Goal: Task Accomplishment & Management: Manage account settings

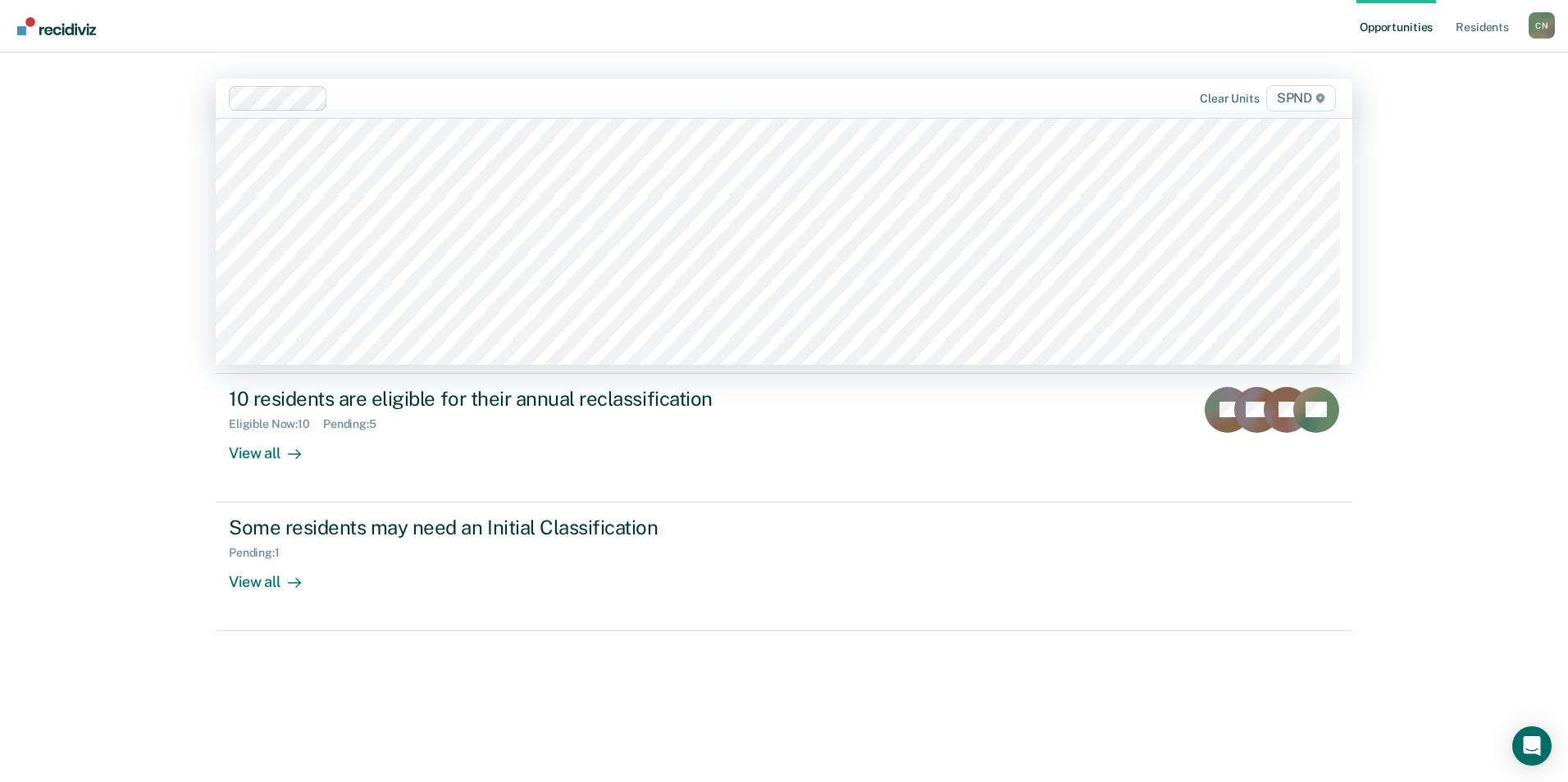
scroll to position [9918, 0]
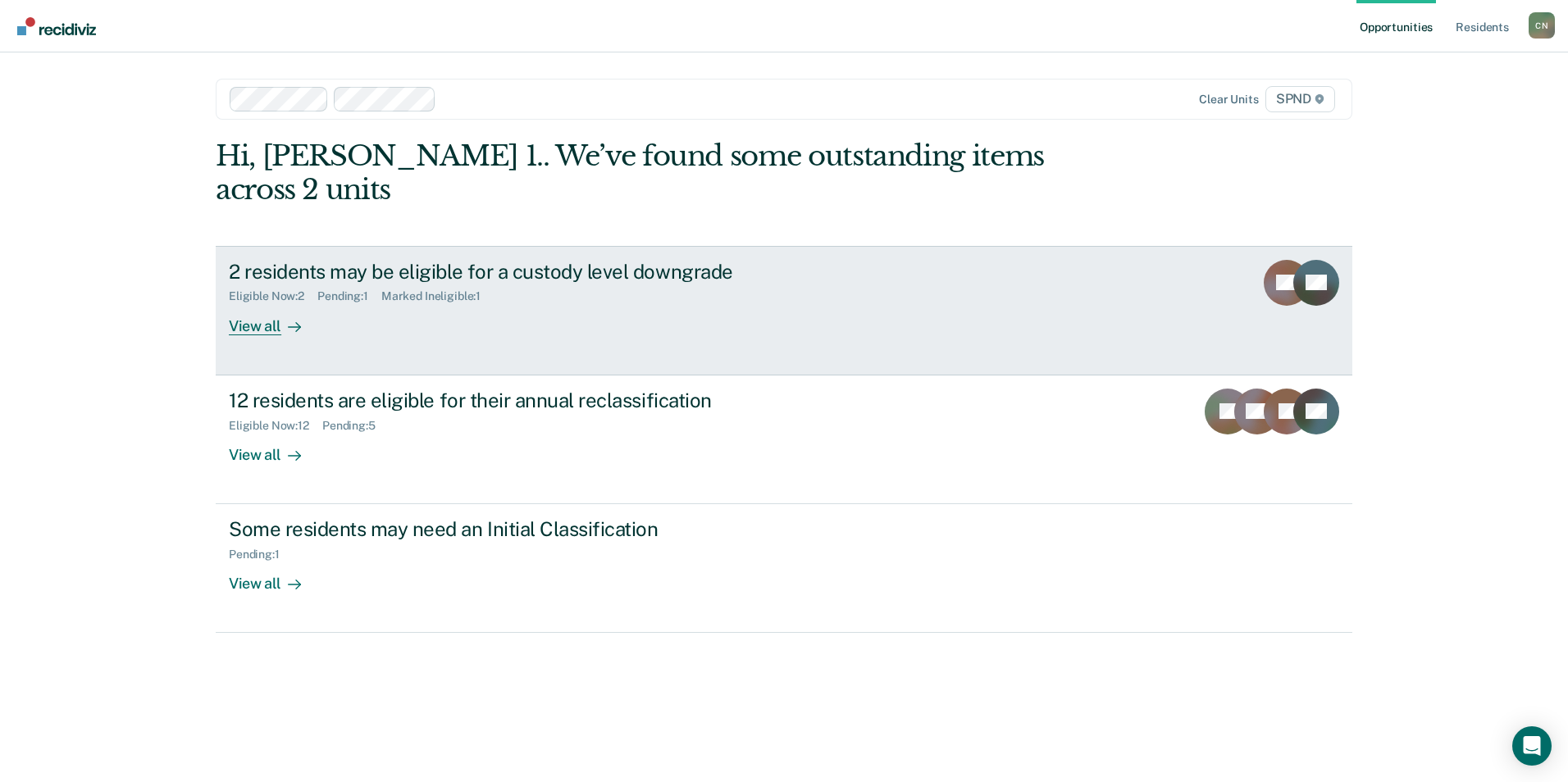
click at [254, 304] on div "View all" at bounding box center [275, 319] width 92 height 32
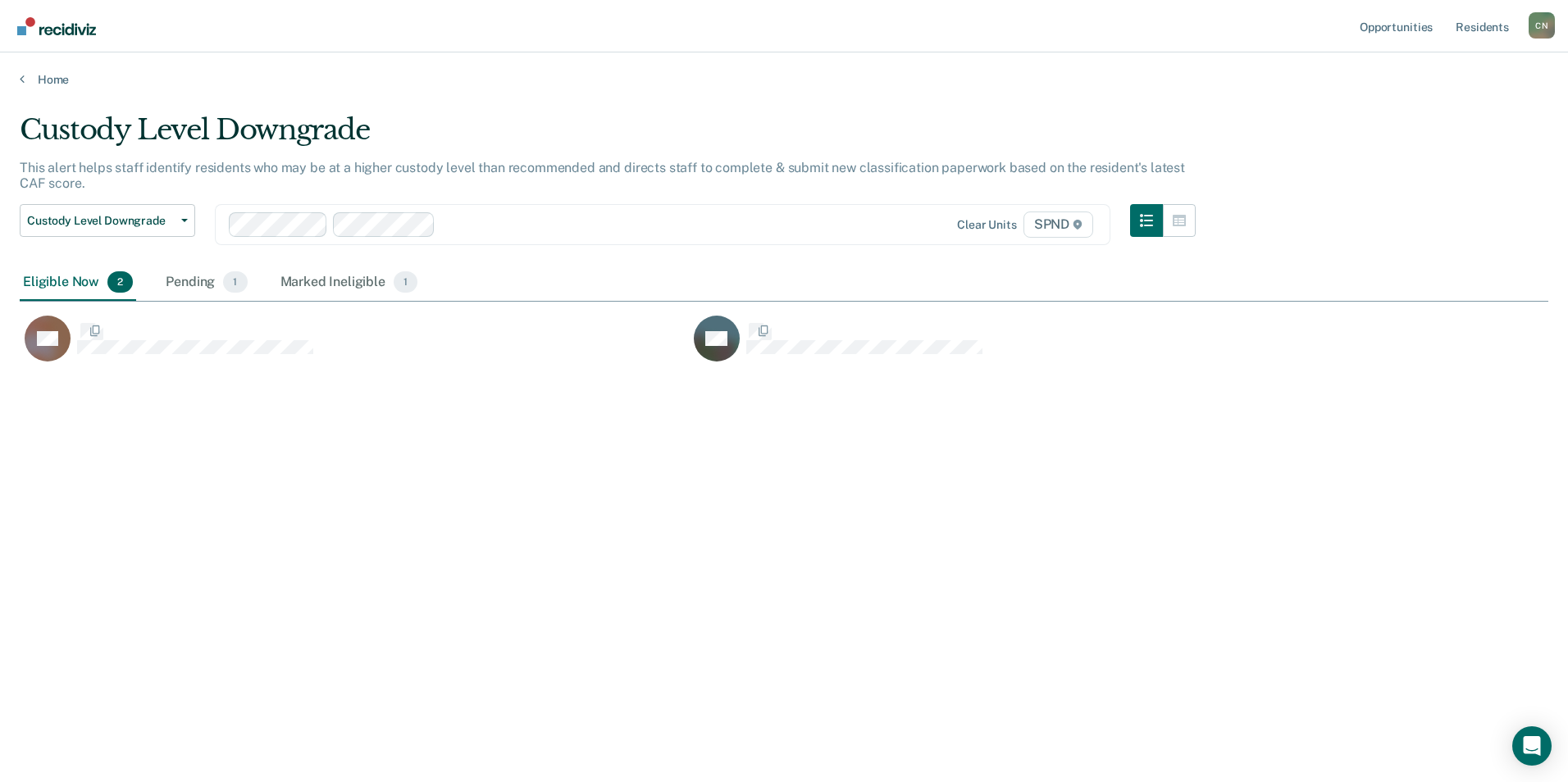
scroll to position [534, 1516]
click at [254, 292] on div "Eligible Now 2 Pending 1 Marked Ineligible 1" at bounding box center [220, 282] width 401 height 36
click at [24, 77] on icon at bounding box center [22, 78] width 5 height 13
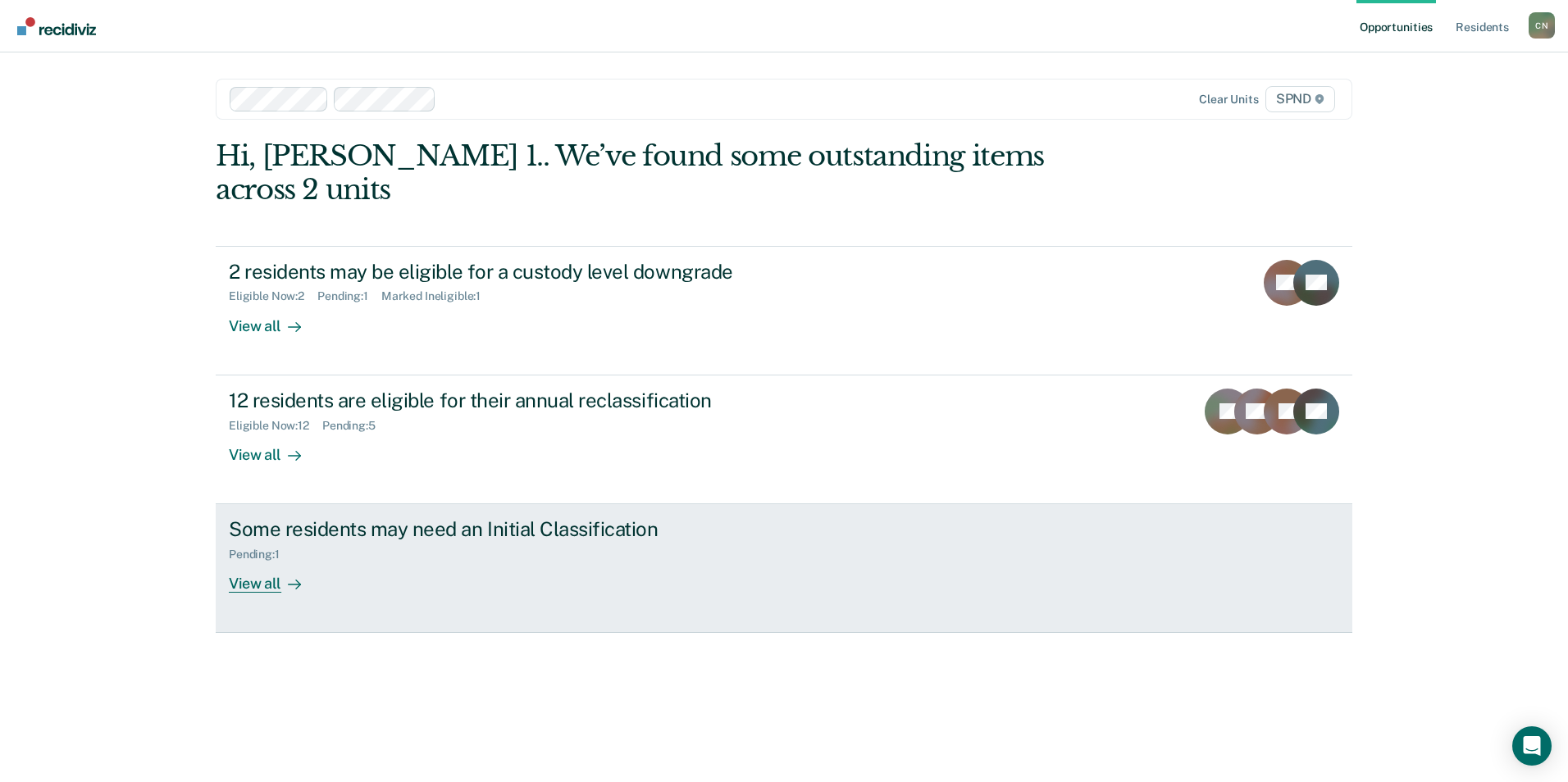
click at [264, 561] on div "View all" at bounding box center [275, 576] width 92 height 32
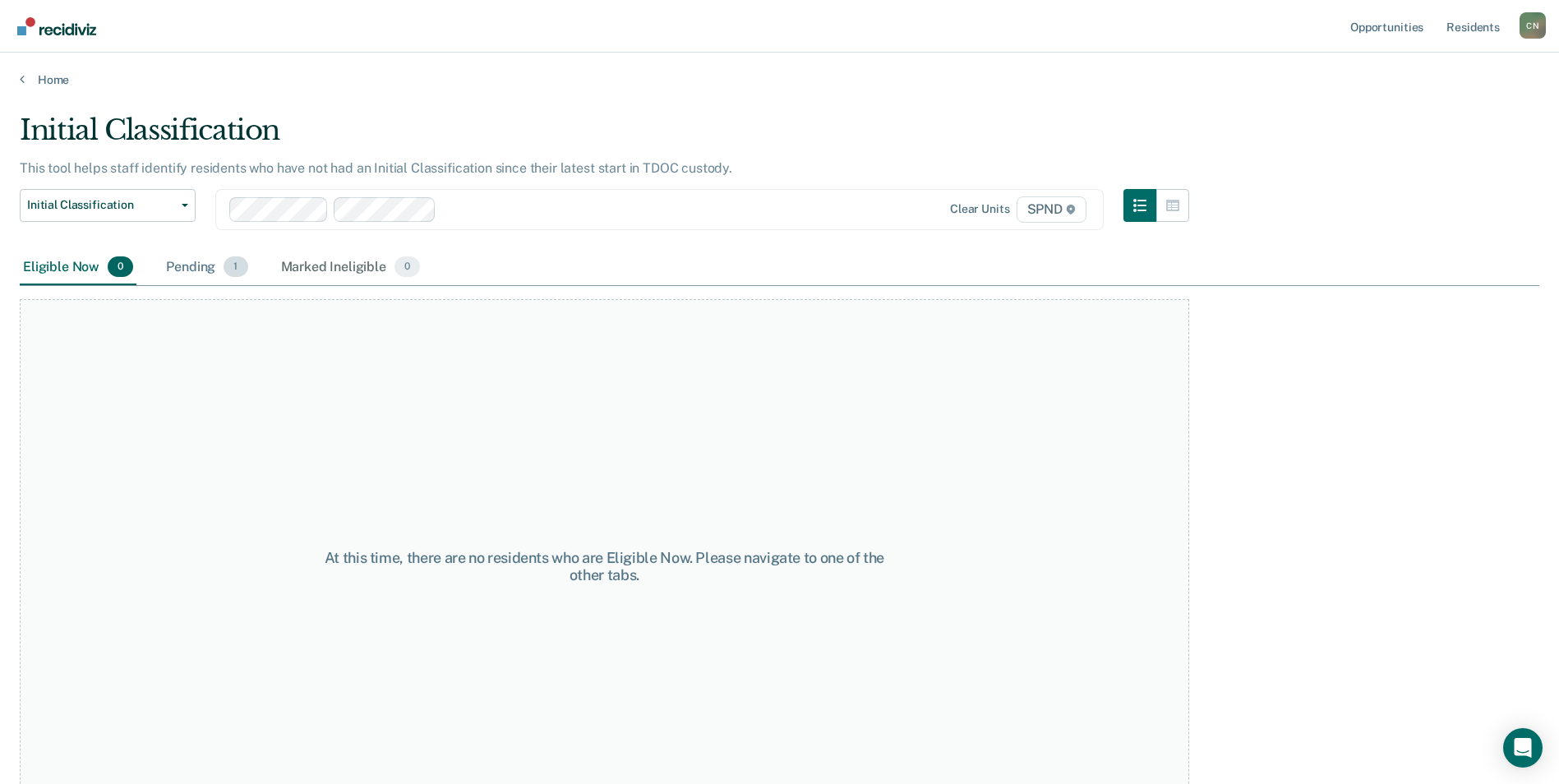
click at [200, 266] on div "Pending 1" at bounding box center [206, 268] width 88 height 36
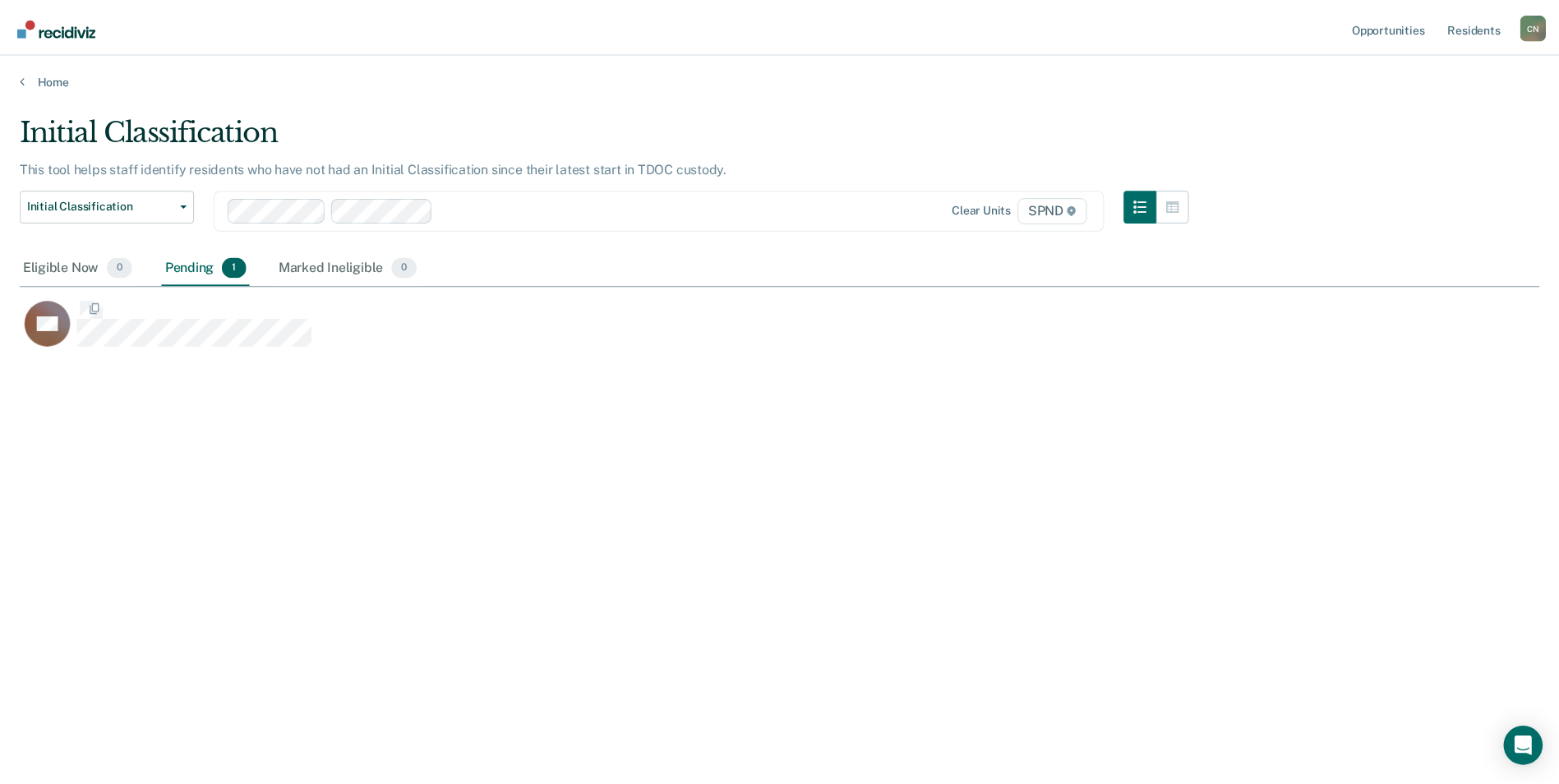
scroll to position [535, 1520]
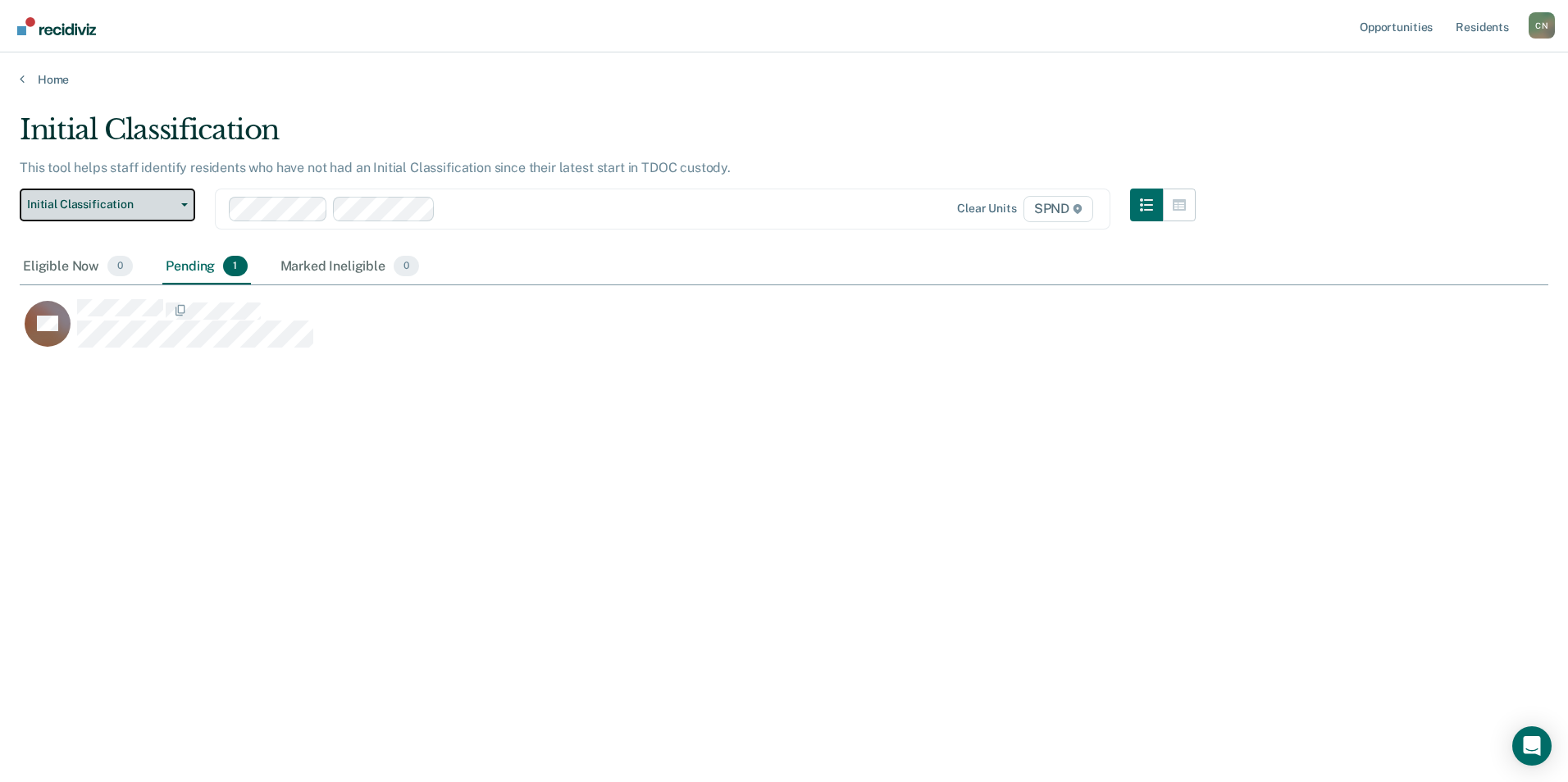
click at [184, 209] on button "Initial Classification" at bounding box center [107, 205] width 176 height 32
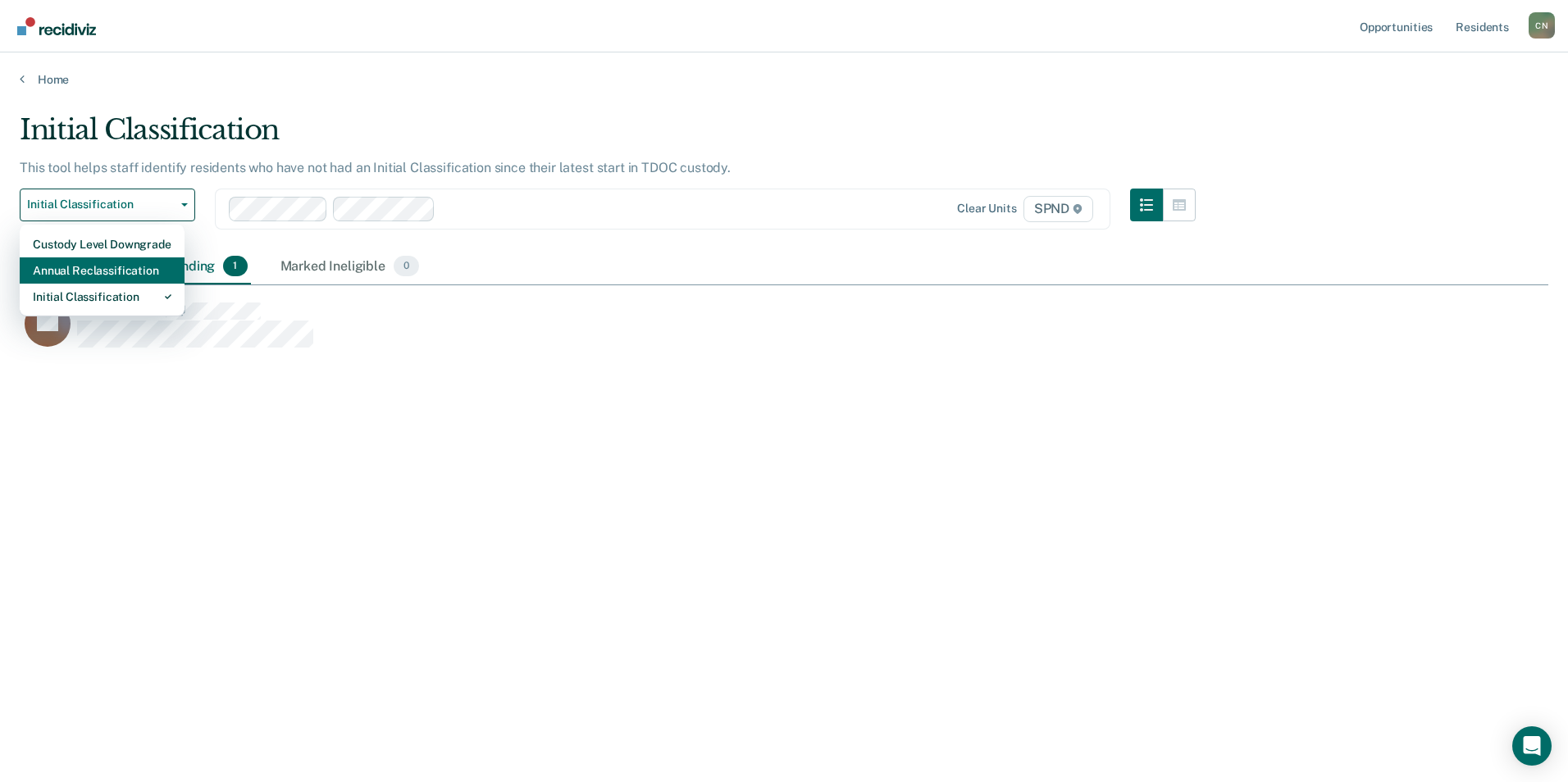
click at [160, 269] on div "Annual Reclassification" at bounding box center [102, 270] width 138 height 26
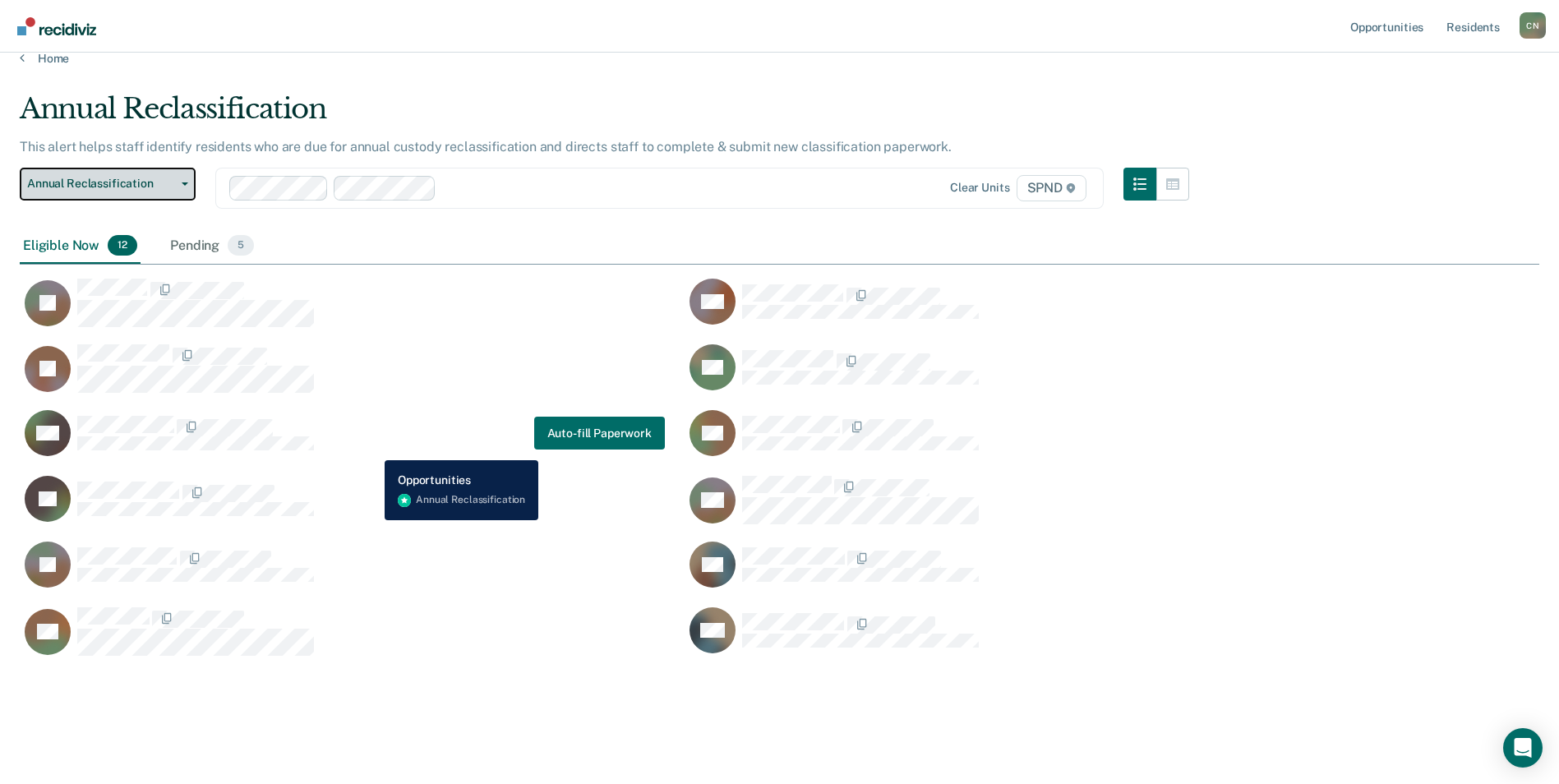
scroll to position [28, 0]
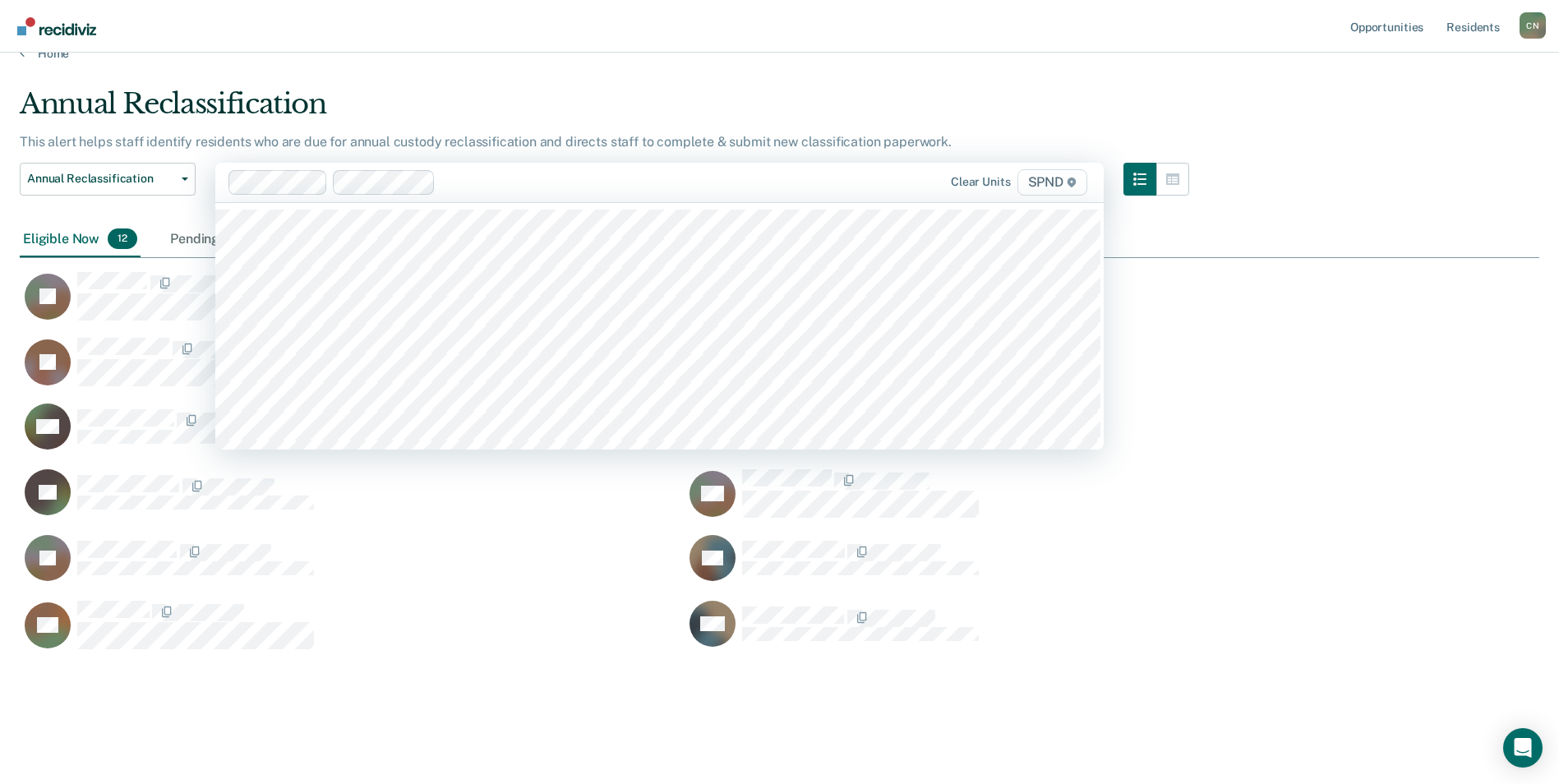
click at [361, 179] on html "Looks like you’re using Internet Explorer 11. For faster loading and a better e…" at bounding box center [779, 365] width 1559 height 784
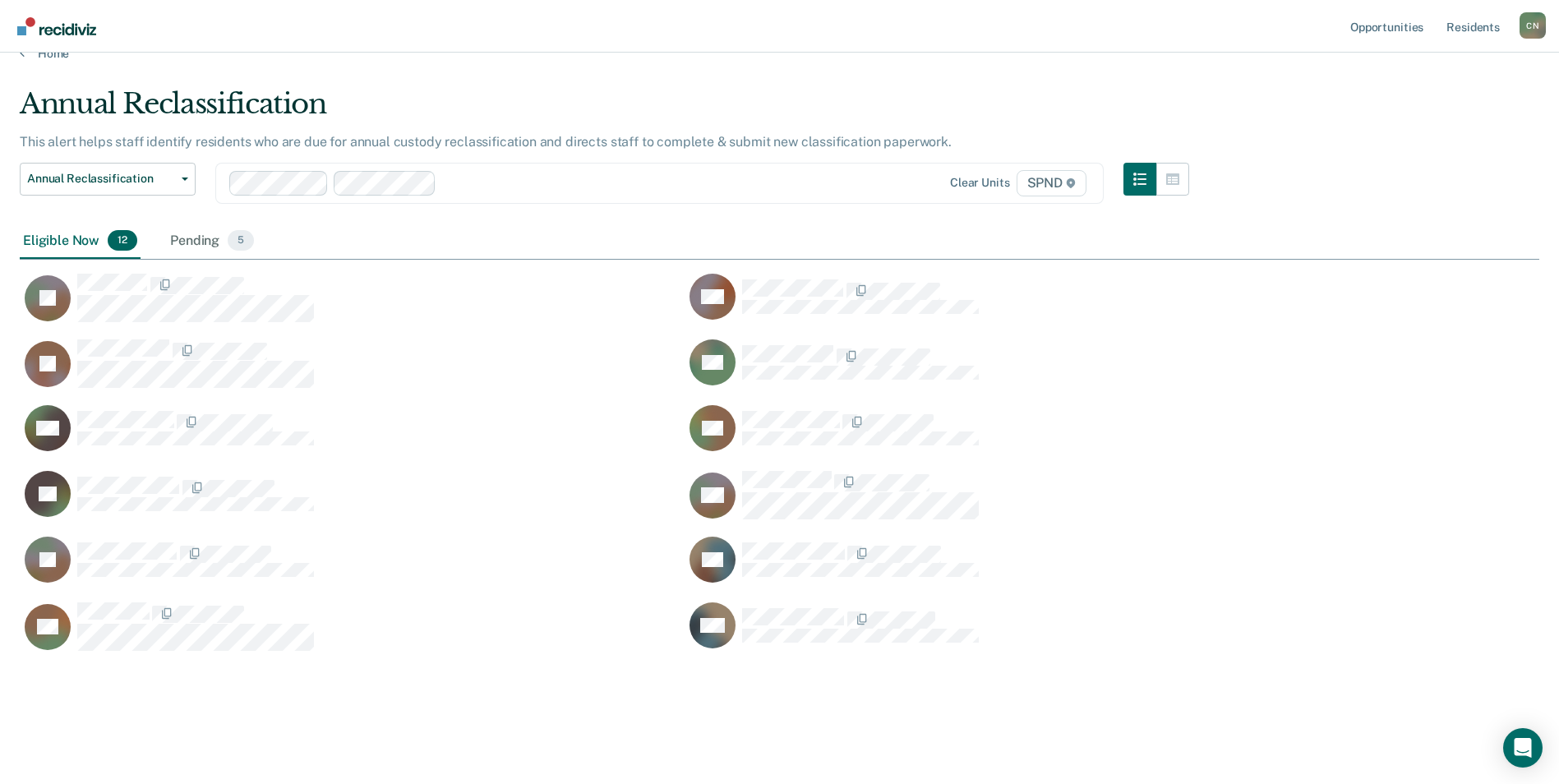
scroll to position [563, 1508]
click at [187, 178] on icon "button" at bounding box center [185, 180] width 7 height 3
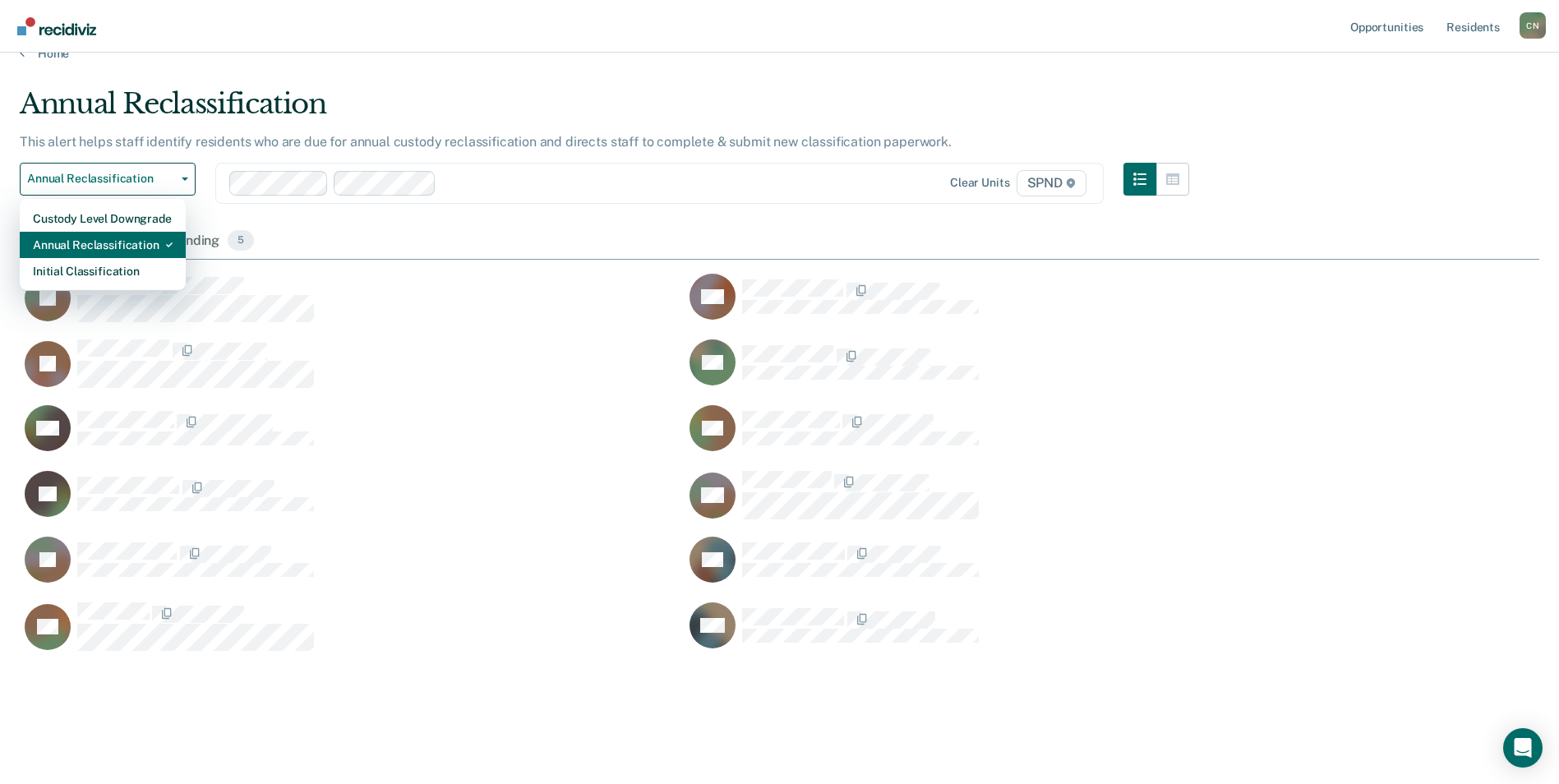
click at [147, 241] on div "Annual Reclassification" at bounding box center [102, 245] width 139 height 27
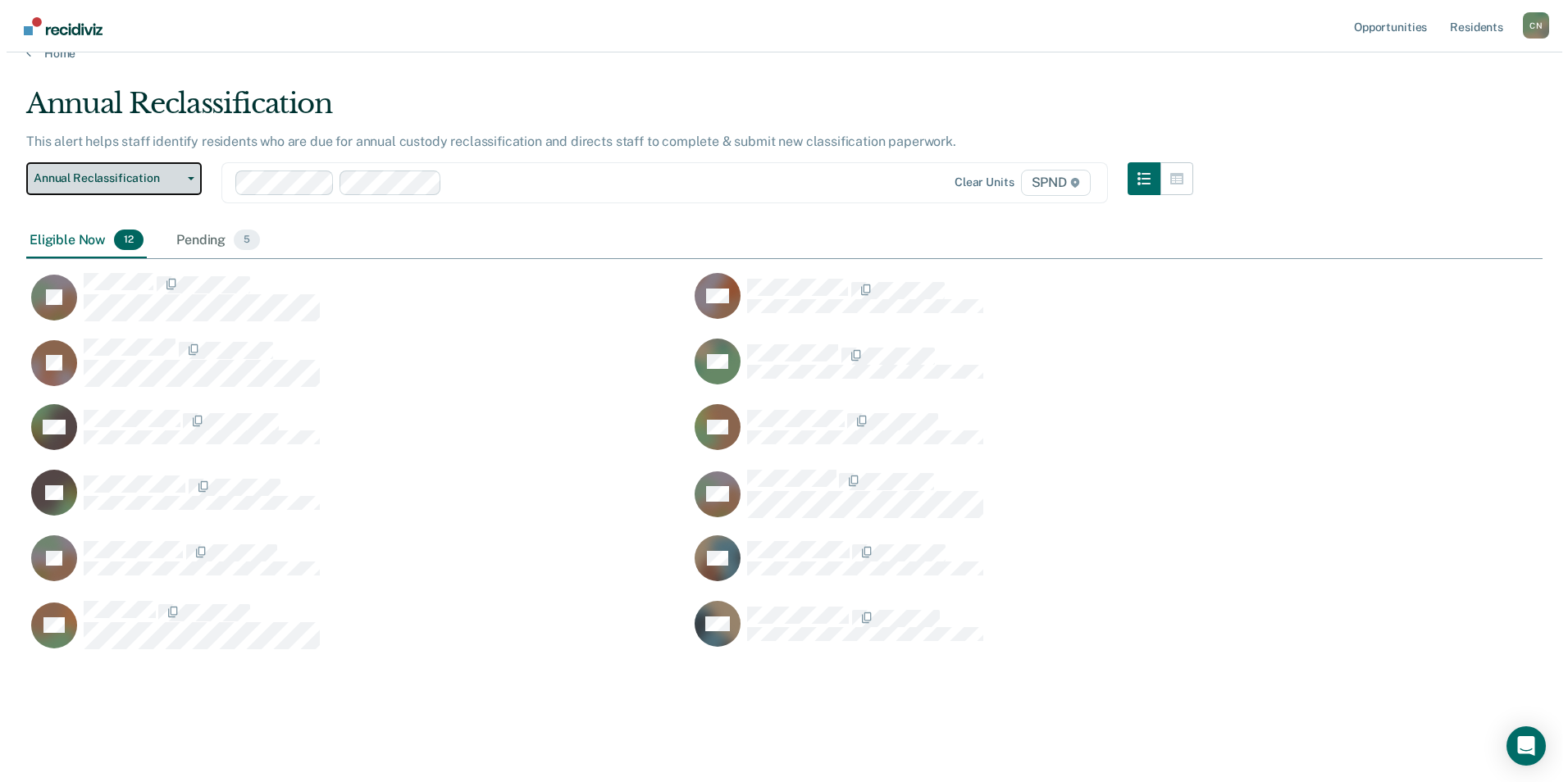
scroll to position [0, 0]
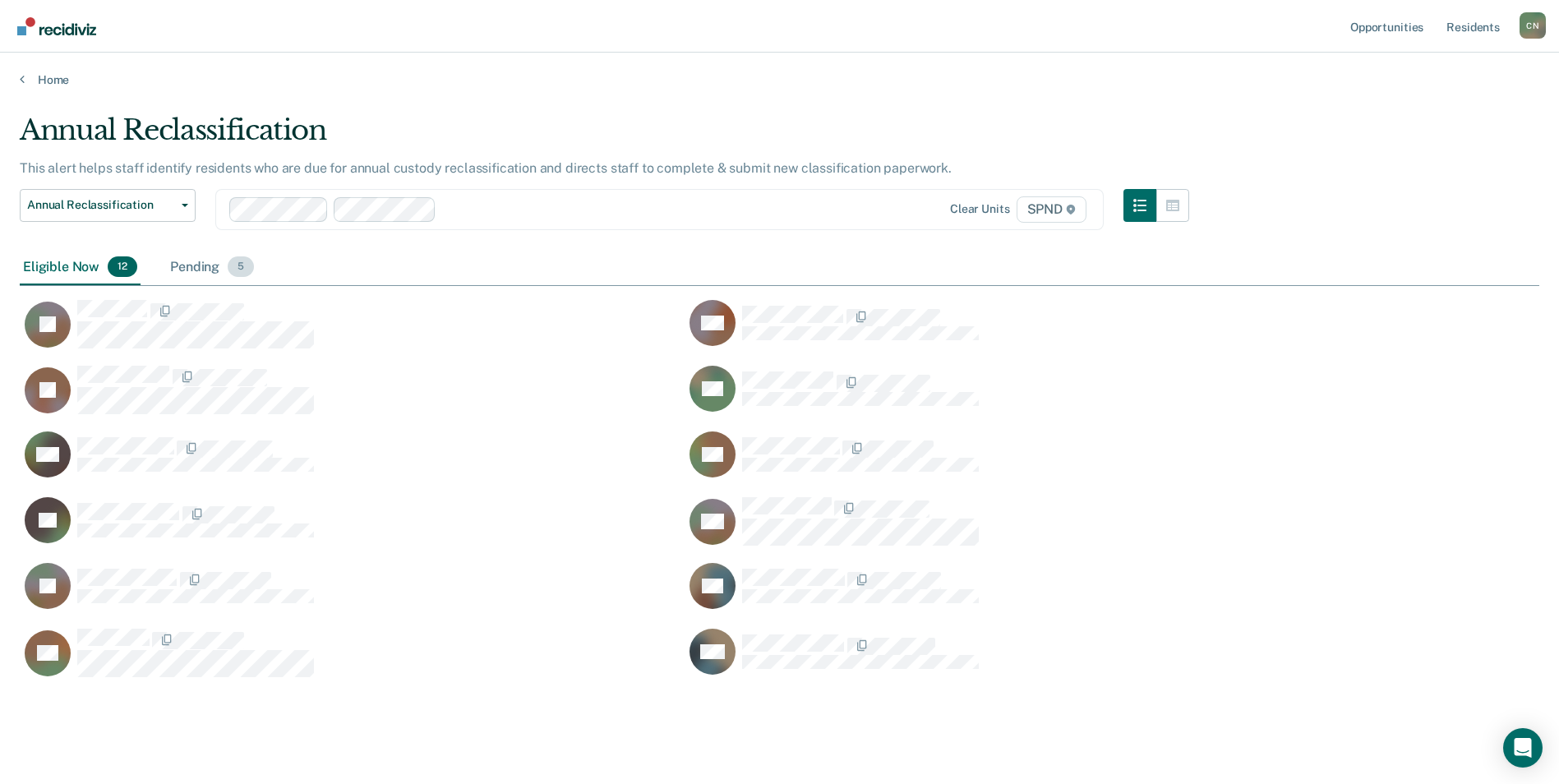
click at [210, 268] on div "Pending 5" at bounding box center [212, 268] width 91 height 36
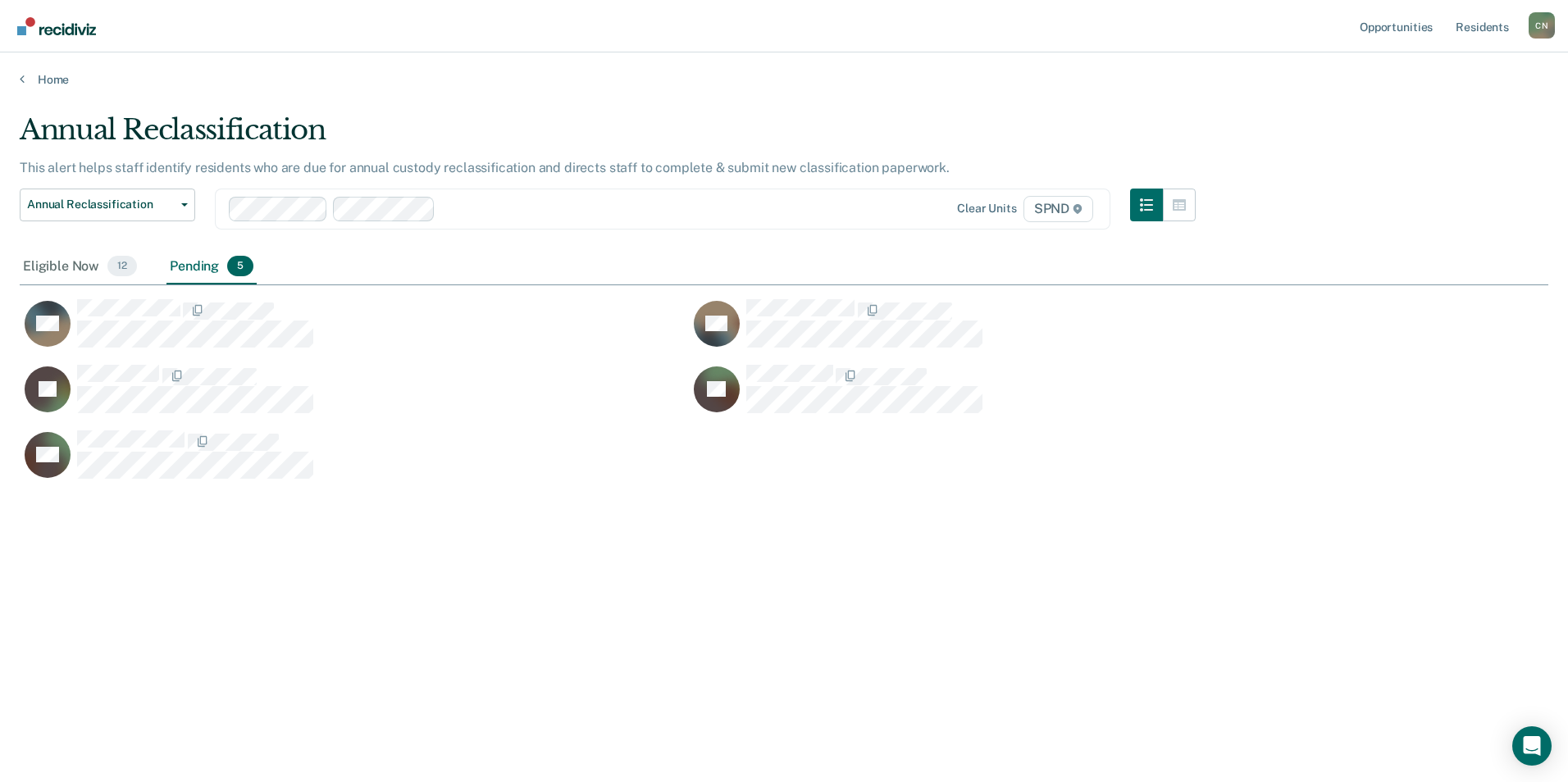
click at [458, 250] on div "Eligible Now 12 Pending 5" at bounding box center [784, 267] width 1529 height 37
click at [181, 205] on span "button" at bounding box center [181, 205] width 13 height 3
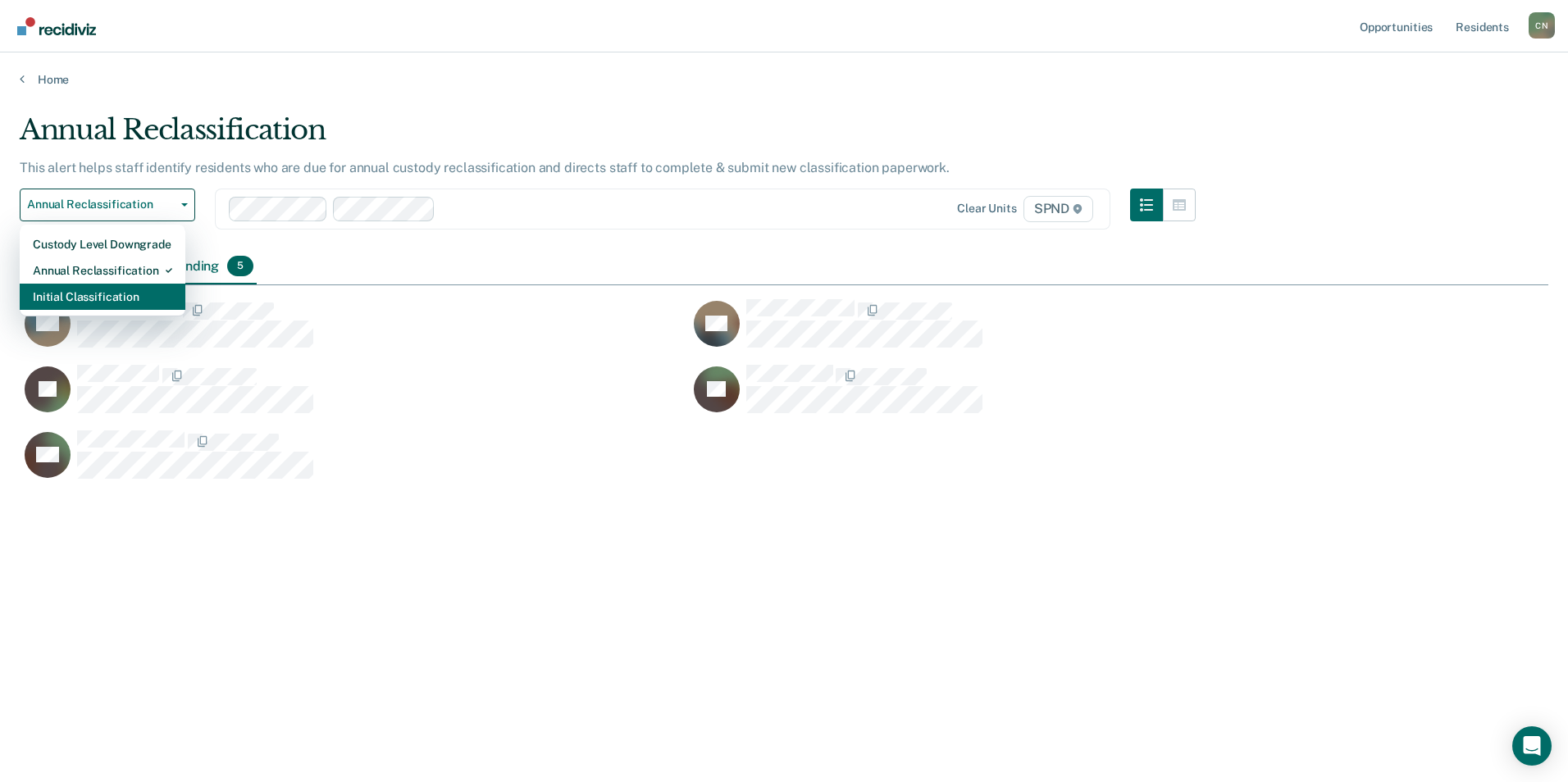
click at [138, 298] on div "Initial Classification" at bounding box center [102, 297] width 139 height 26
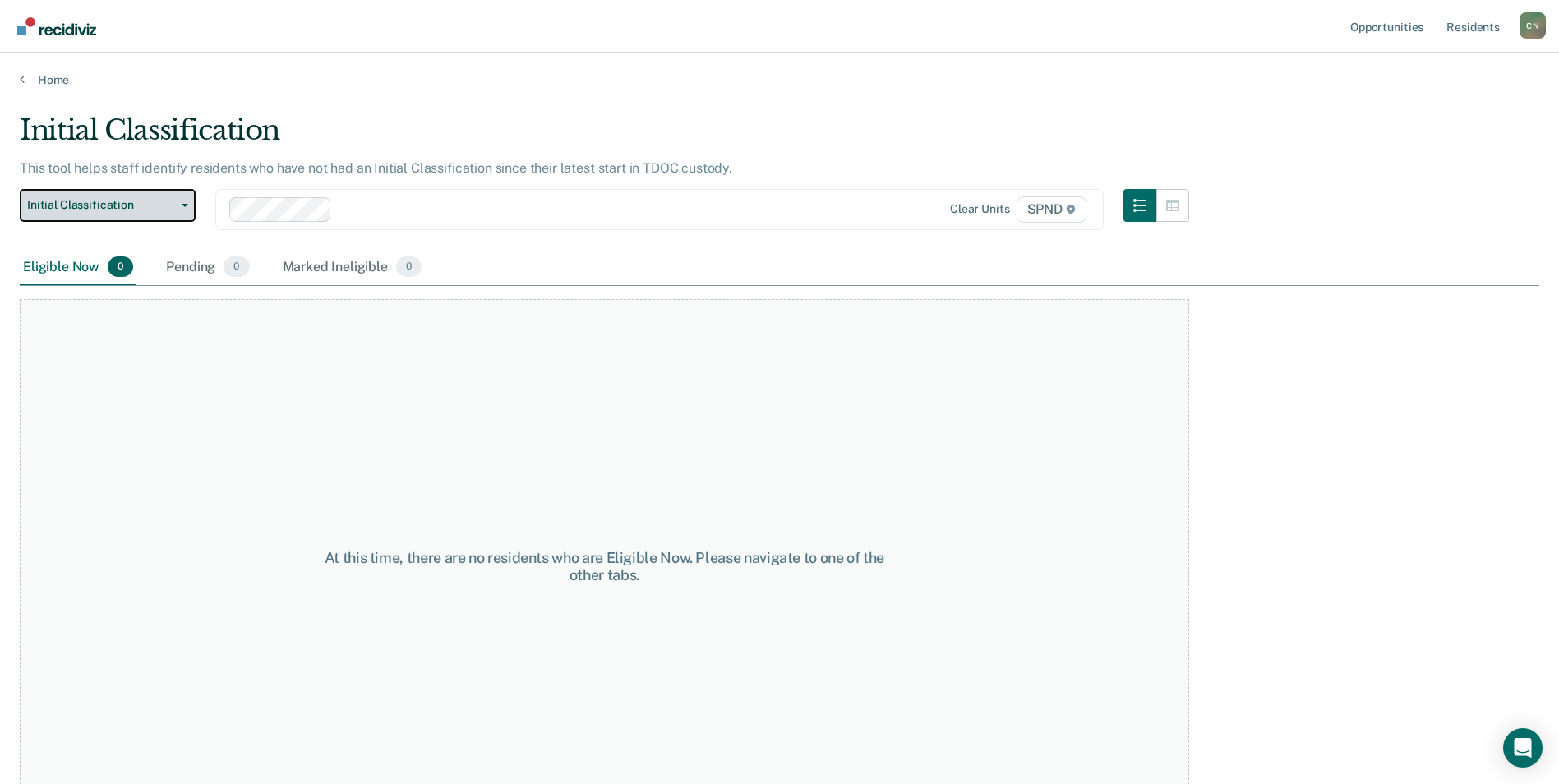
click at [190, 202] on button "Initial Classification" at bounding box center [108, 205] width 176 height 32
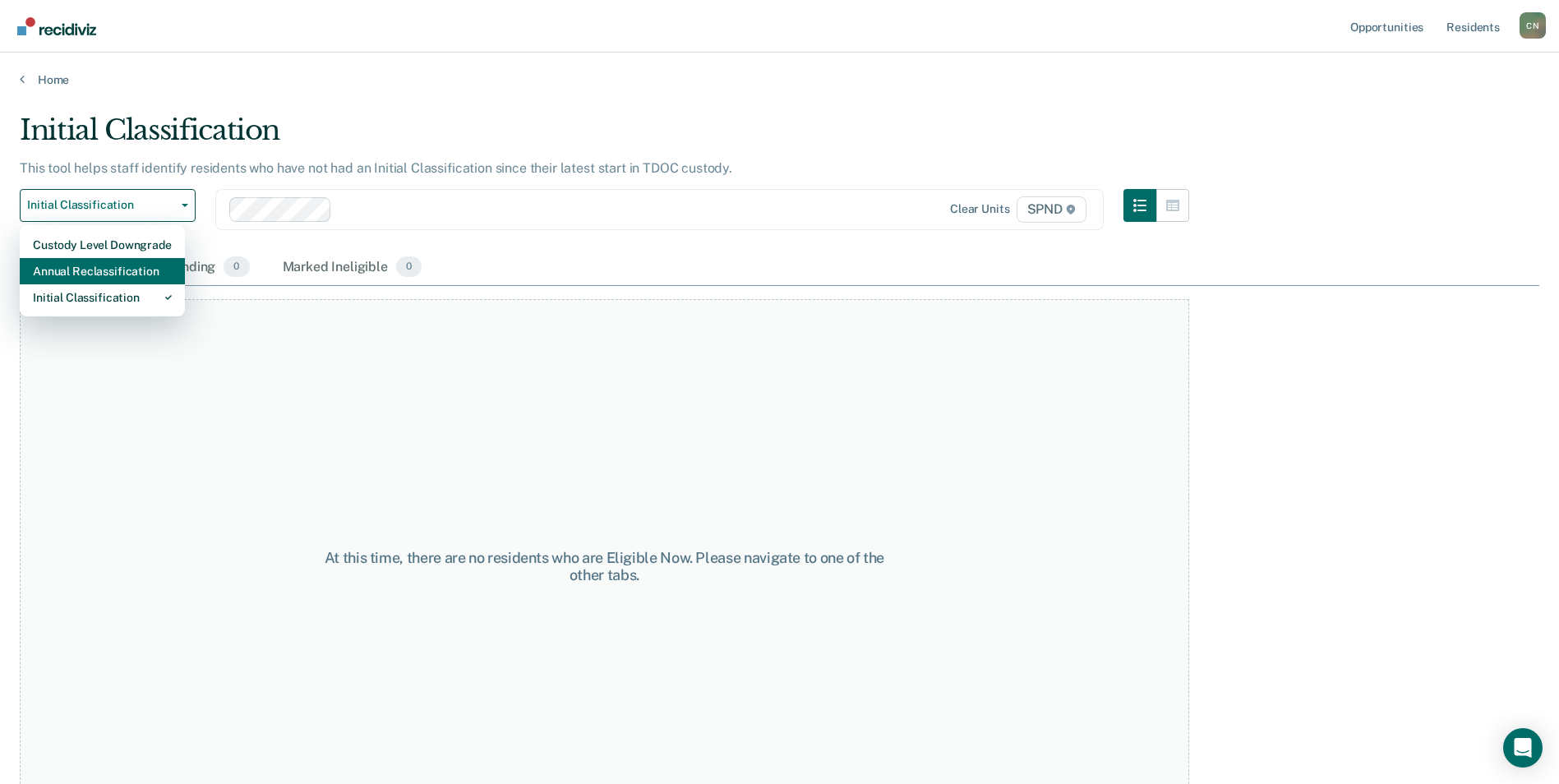
click at [149, 269] on div "Annual Reclassification" at bounding box center [102, 271] width 139 height 27
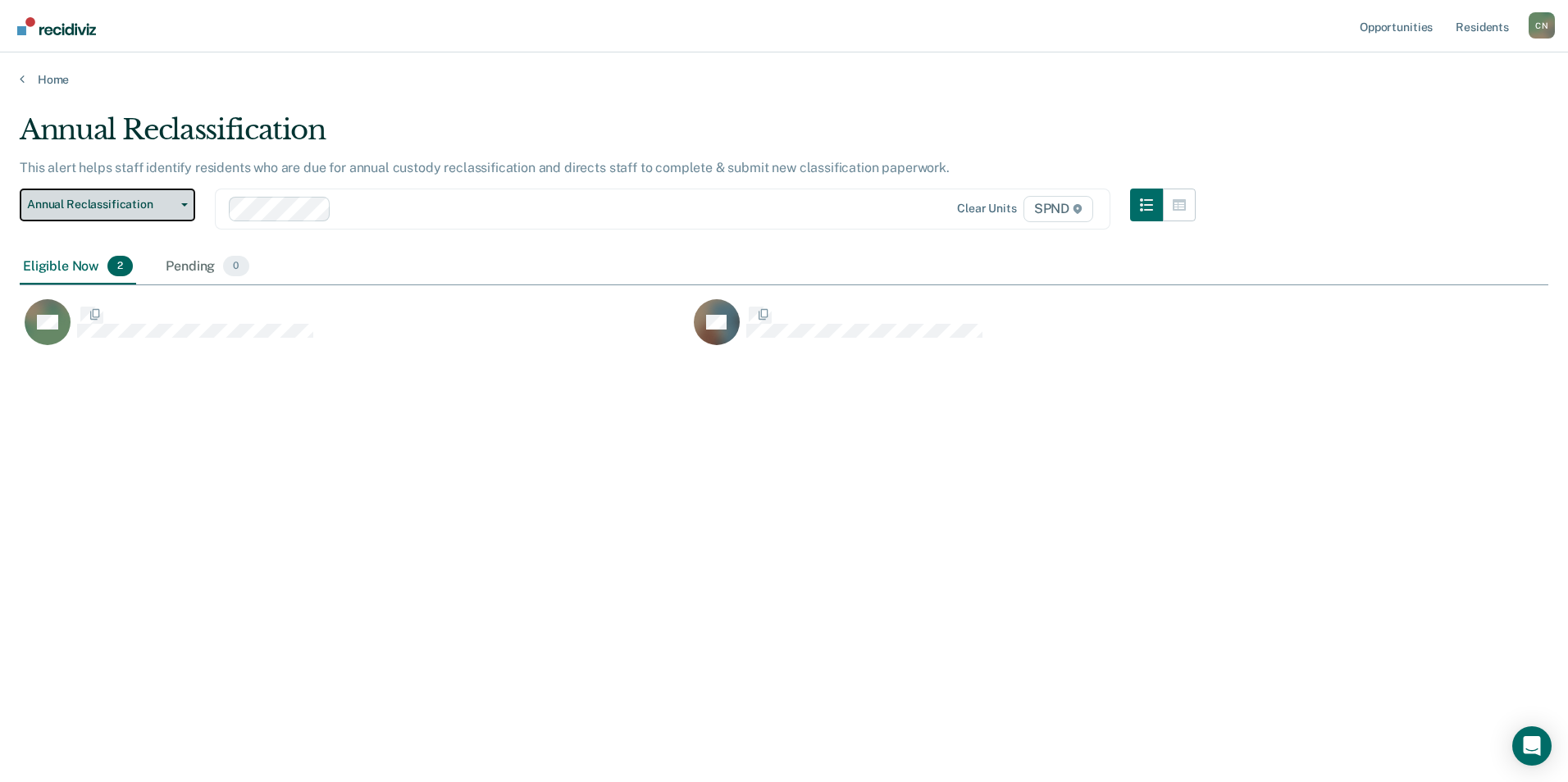
scroll to position [534, 1516]
click at [184, 203] on icon "button" at bounding box center [184, 205] width 7 height 3
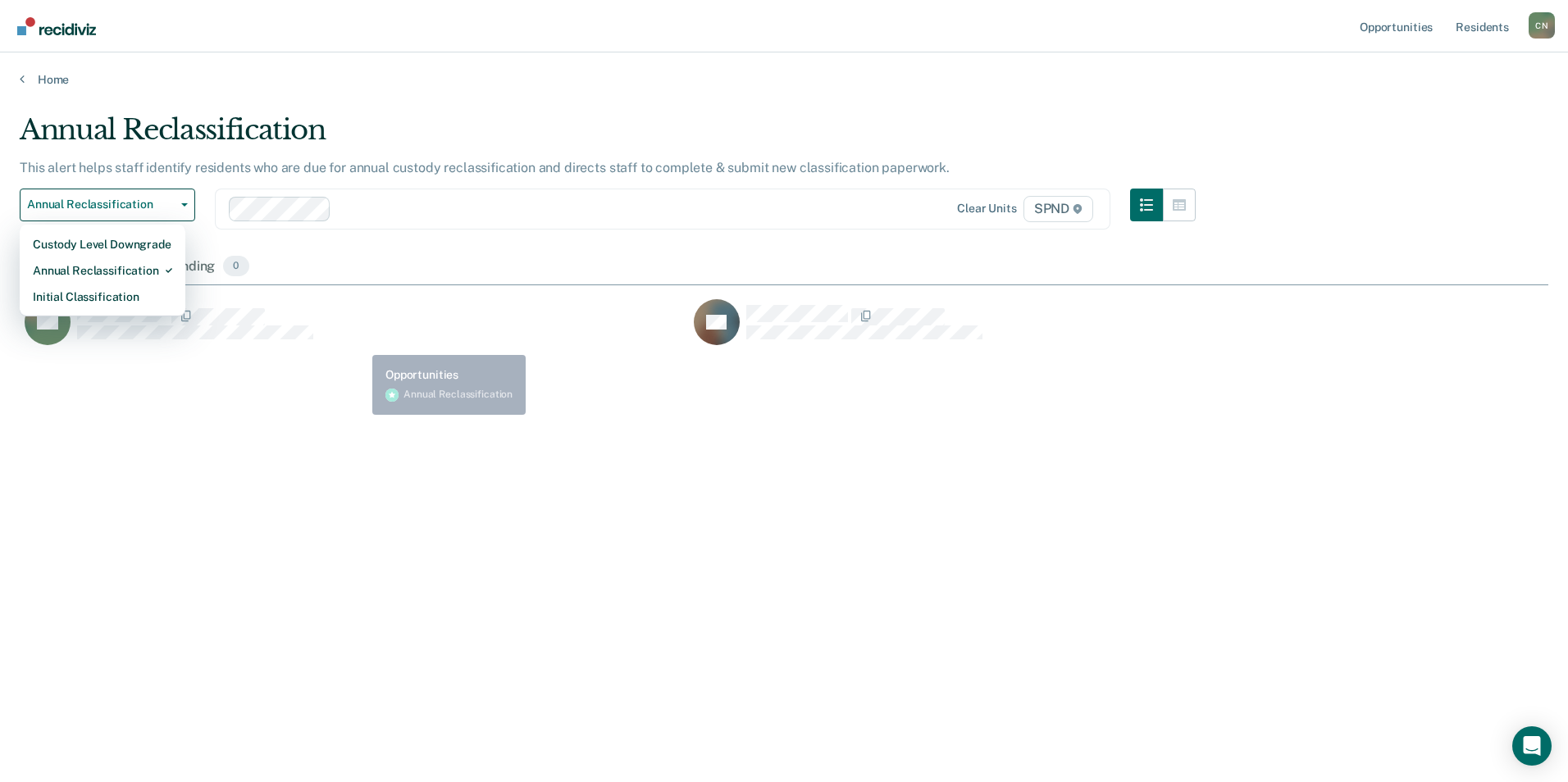
click at [377, 373] on div "Annual Reclassification This alert helps staff identify residents who are due f…" at bounding box center [784, 386] width 1529 height 546
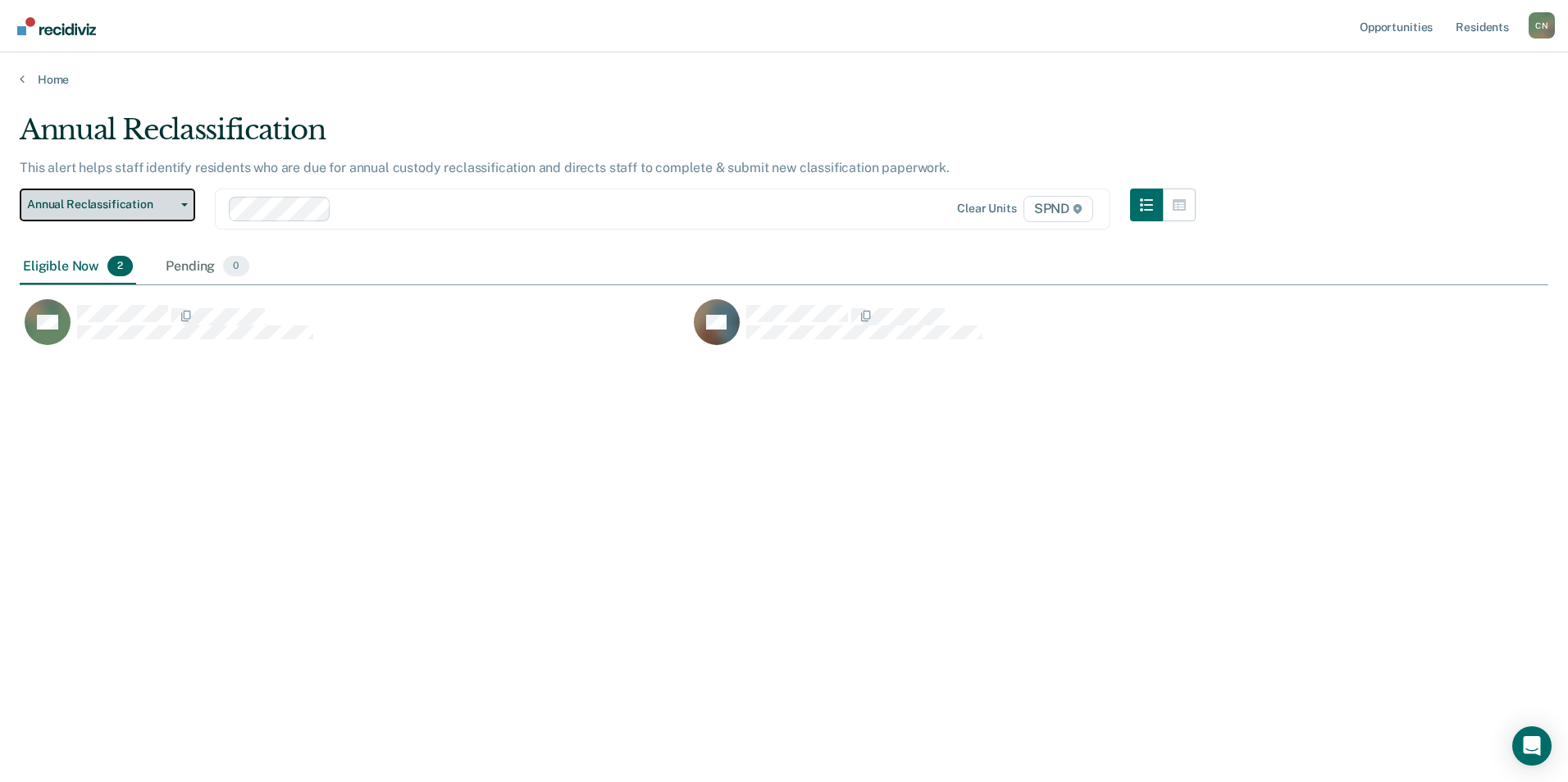
click at [188, 200] on button "Annual Reclassification" at bounding box center [107, 205] width 176 height 32
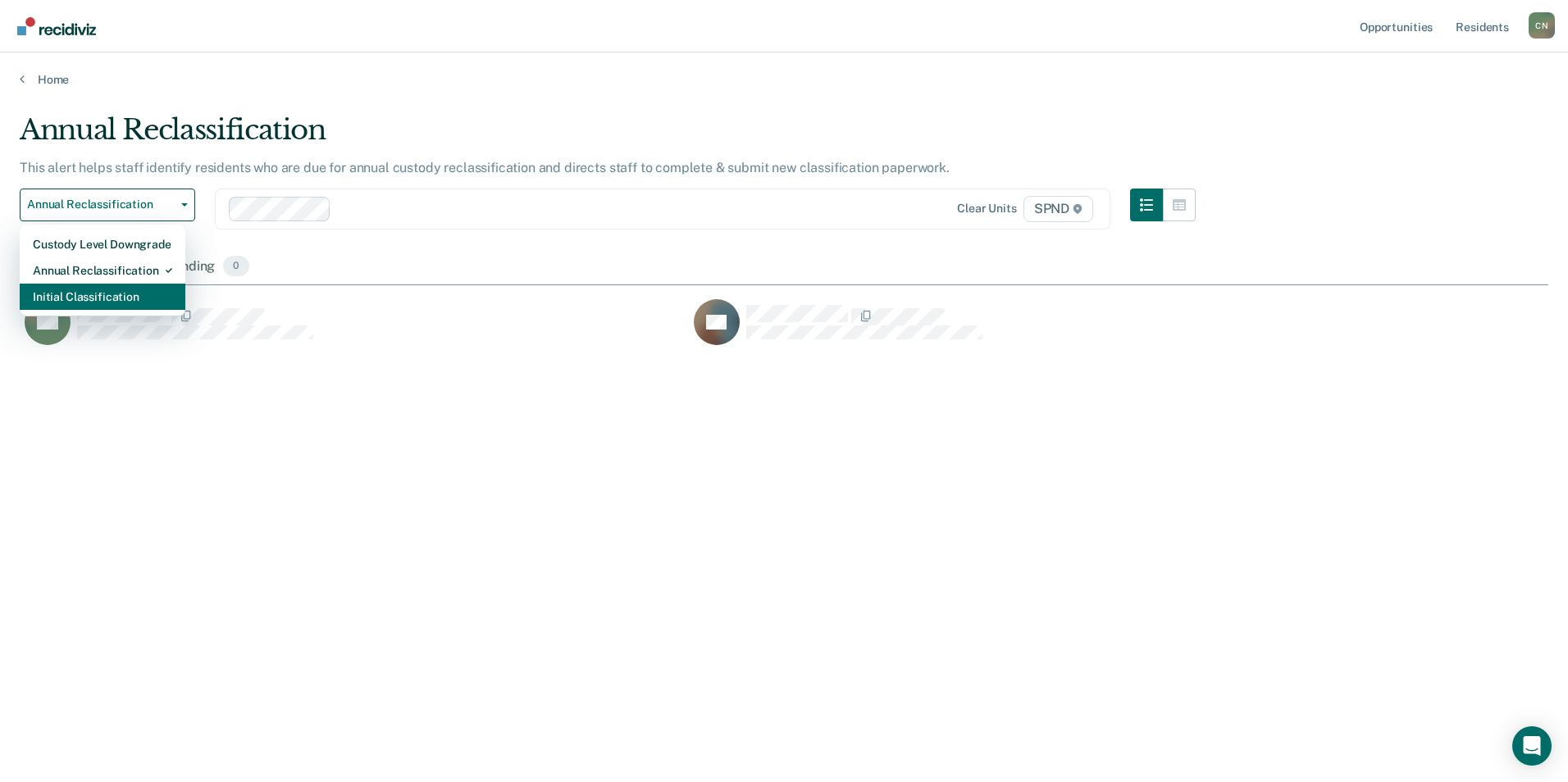
click at [138, 296] on div "Initial Classification" at bounding box center [102, 297] width 139 height 26
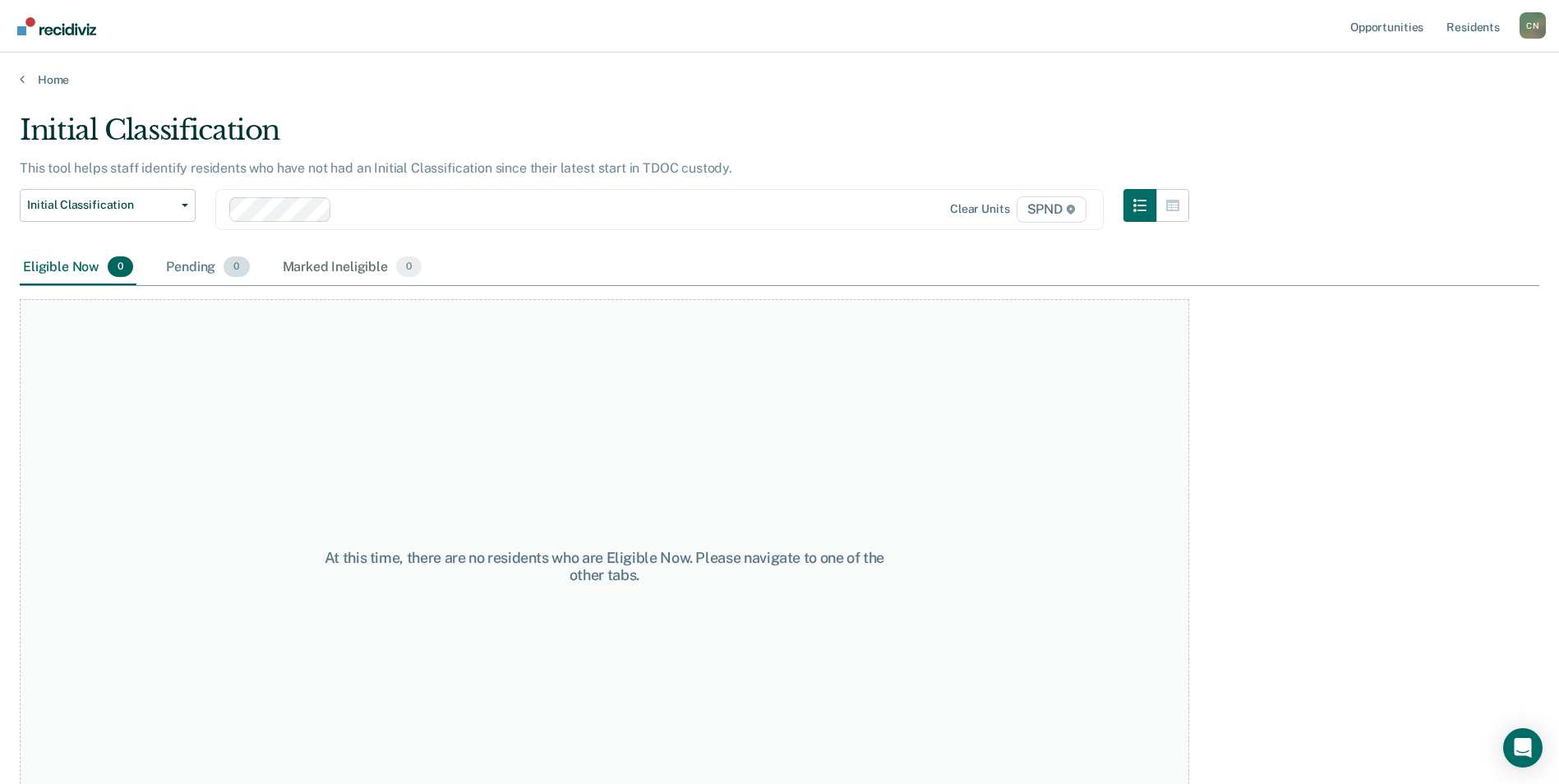
click at [197, 269] on div "Pending 0" at bounding box center [207, 268] width 90 height 36
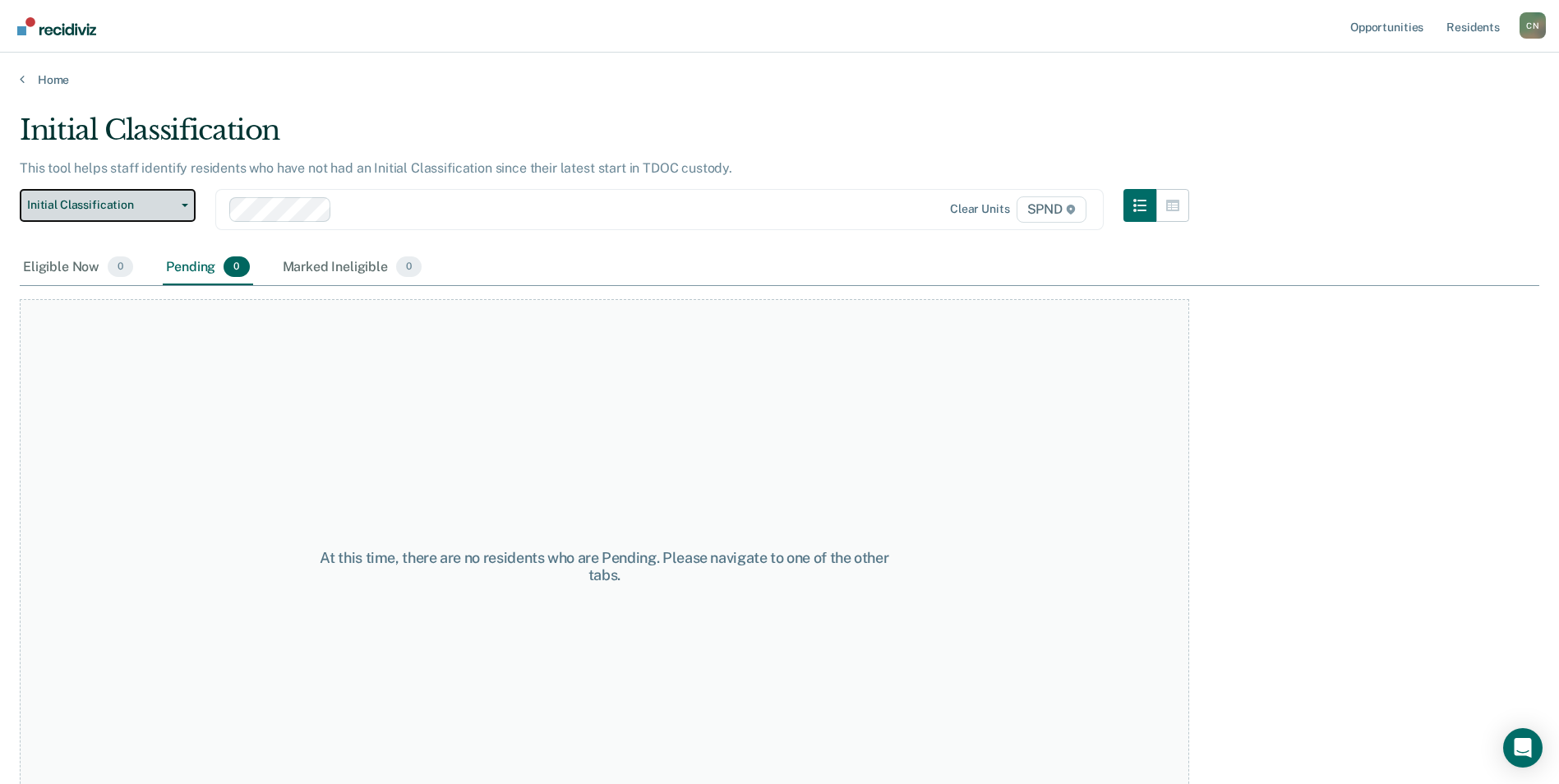
click at [189, 201] on button "Initial Classification" at bounding box center [108, 205] width 176 height 32
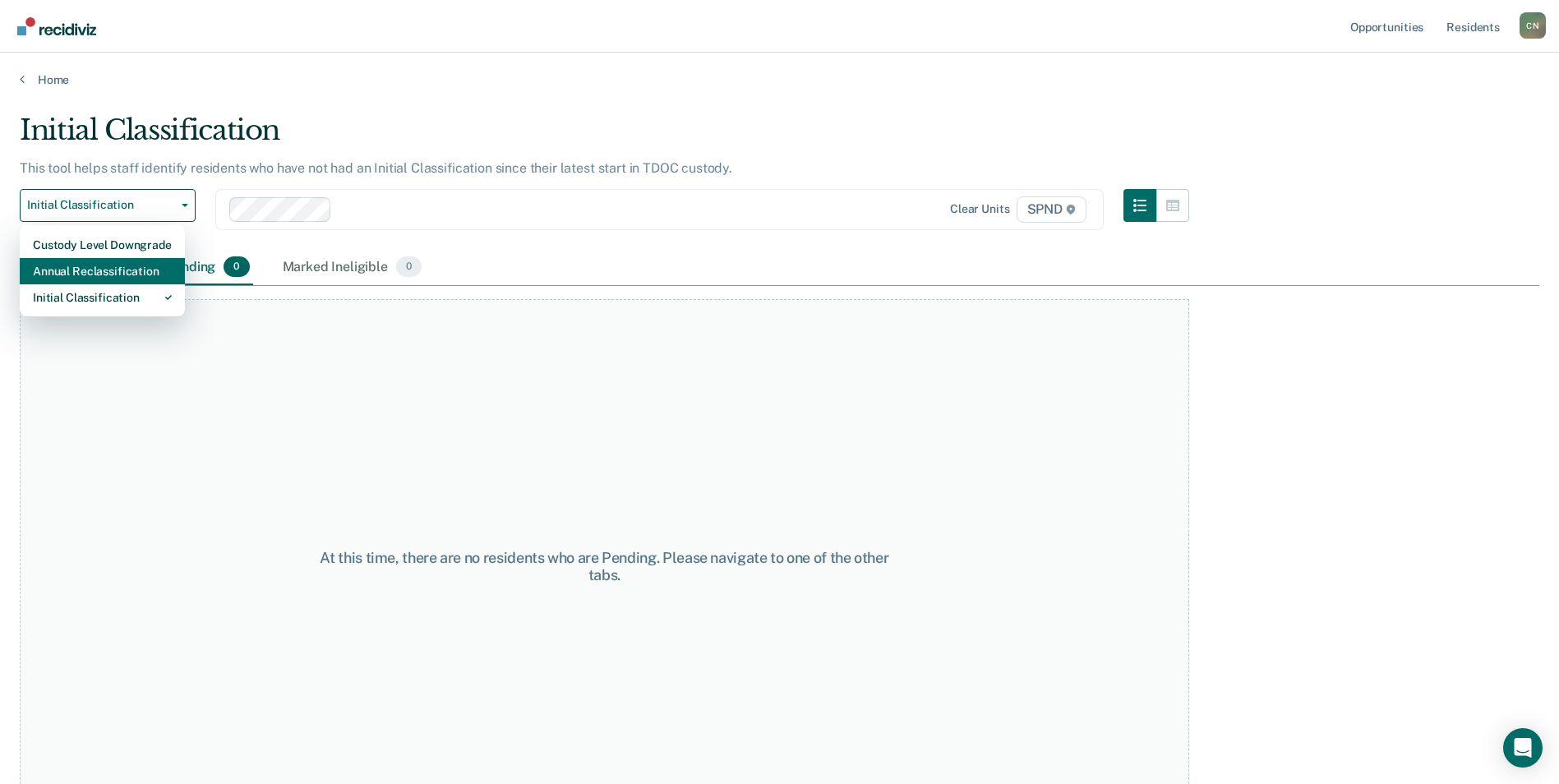
click at [144, 266] on div "Annual Reclassification" at bounding box center [102, 271] width 139 height 27
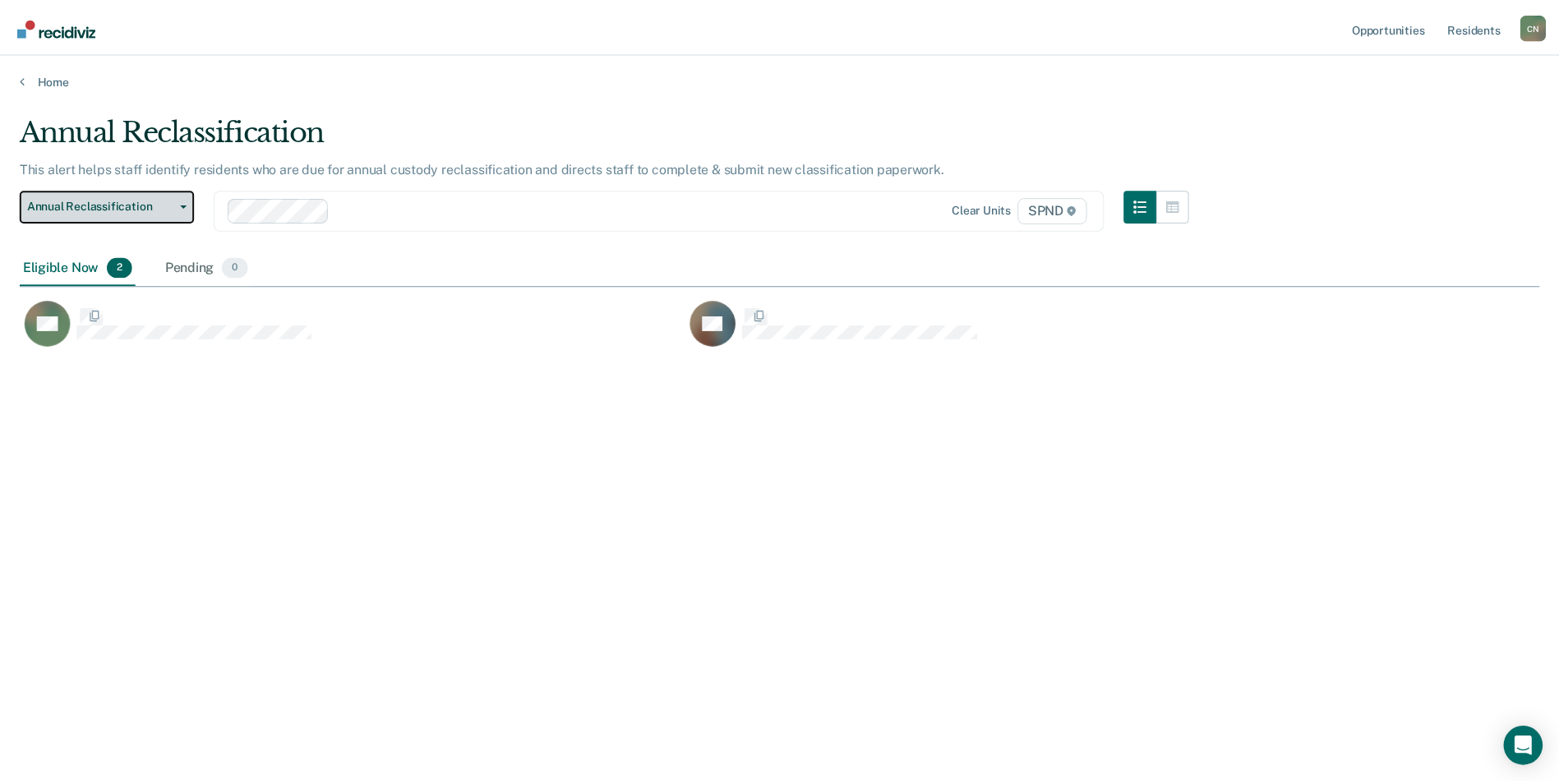
scroll to position [535, 1520]
click at [183, 206] on icon "button" at bounding box center [185, 205] width 7 height 3
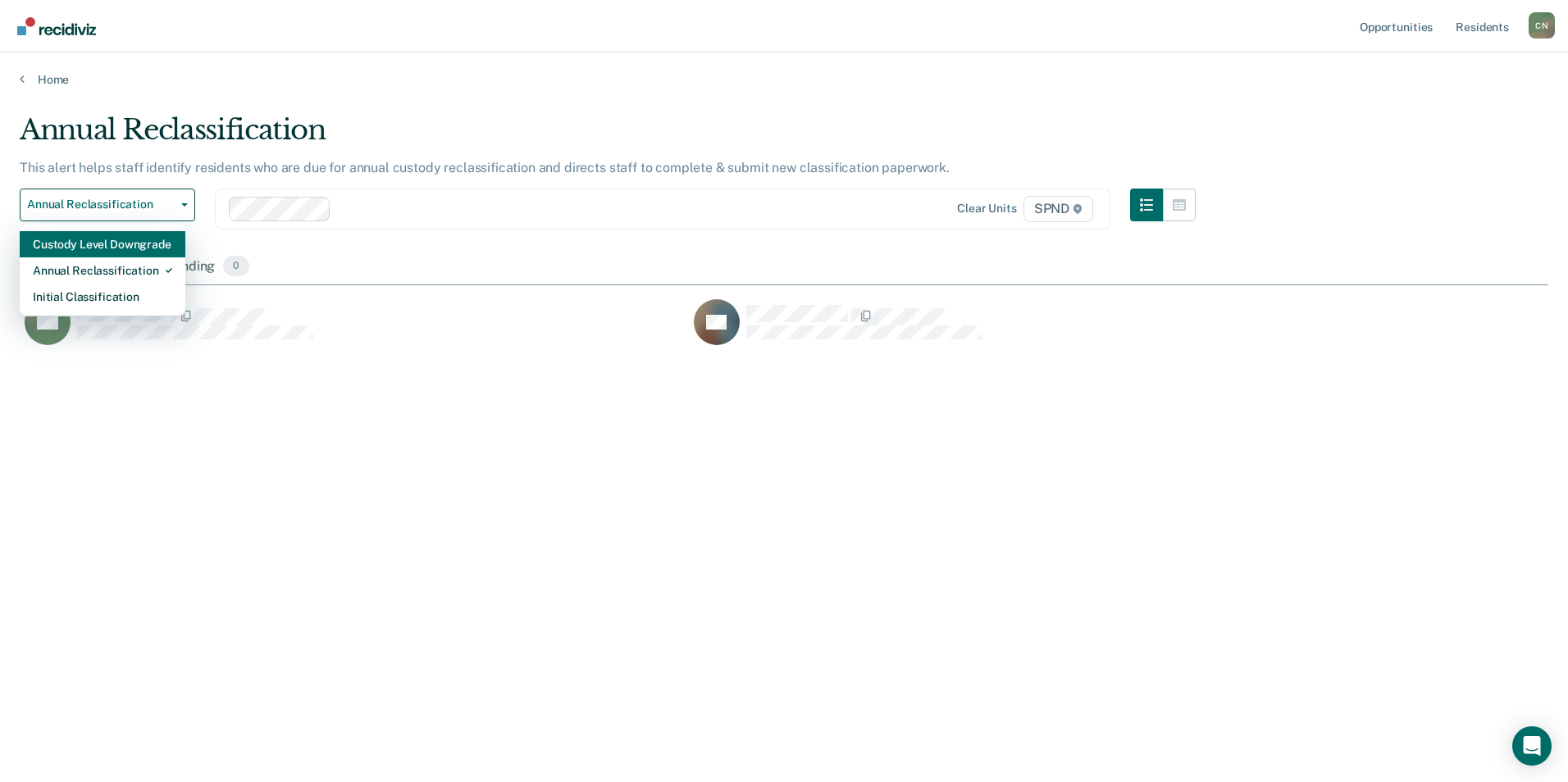
click at [144, 240] on div "Custody Level Downgrade" at bounding box center [102, 244] width 139 height 26
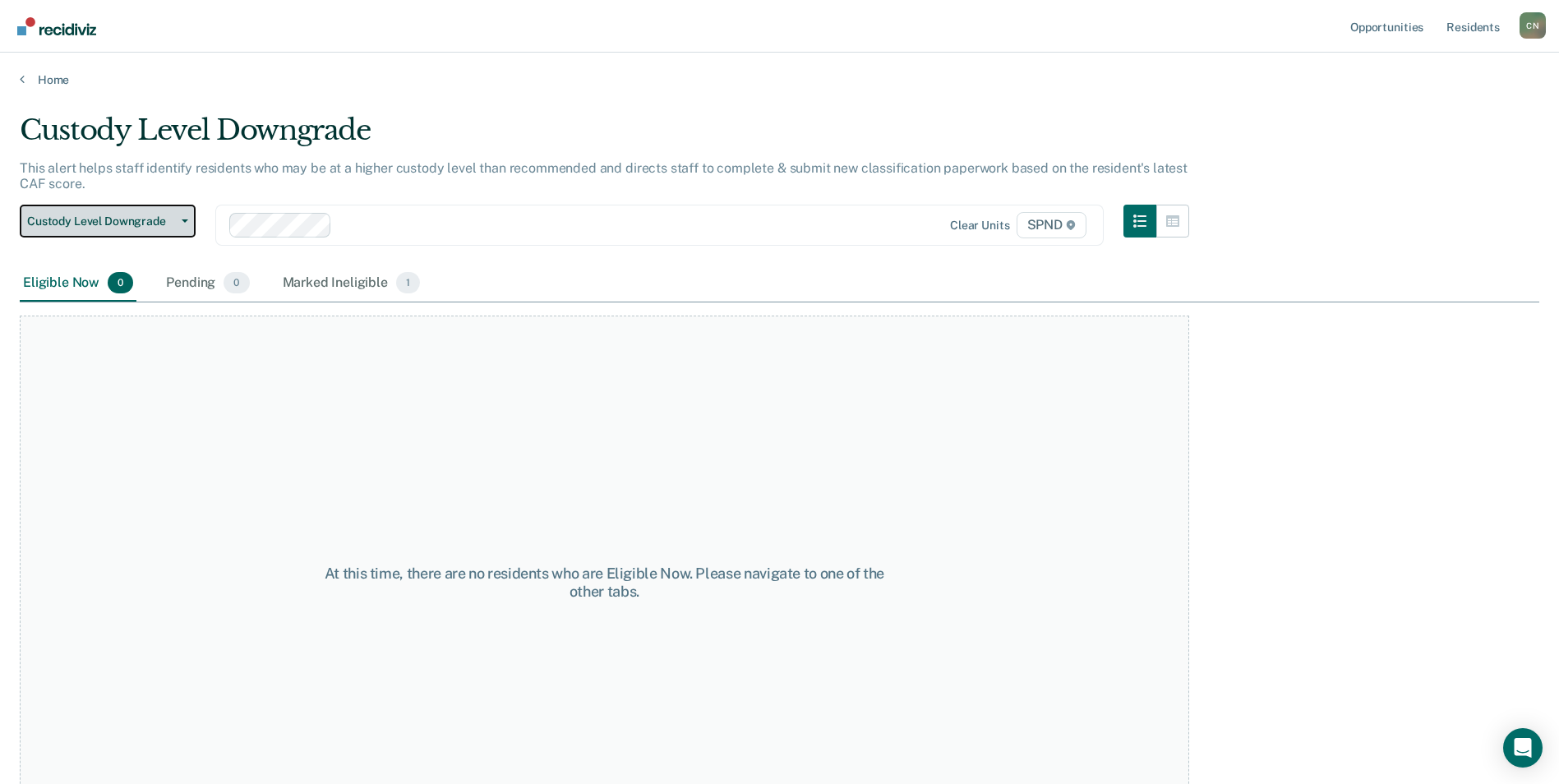
click at [20, 204] on button "Custody Level Downgrade" at bounding box center [108, 221] width 176 height 32
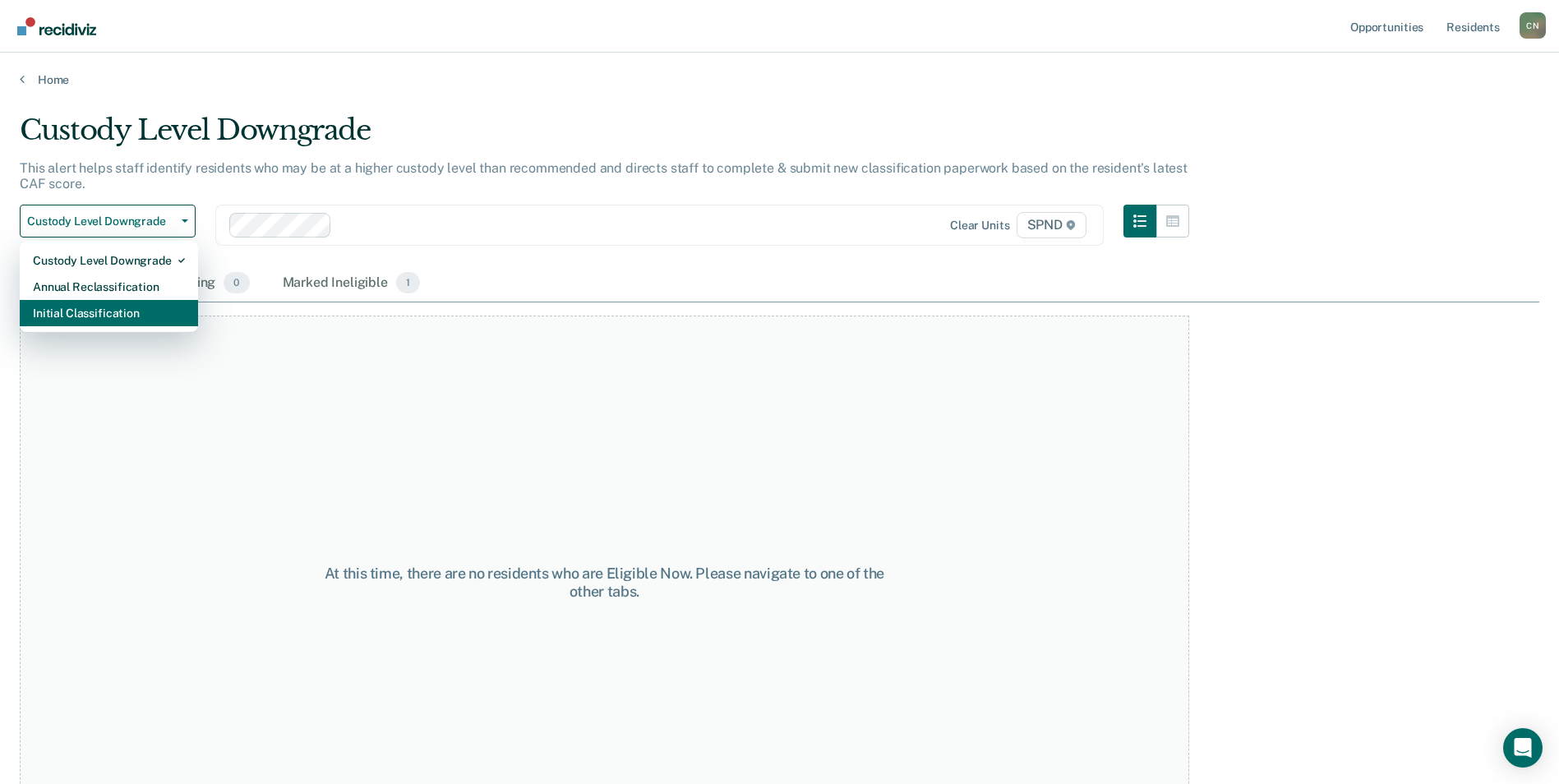
click at [136, 317] on div "Initial Classification" at bounding box center [109, 313] width 152 height 27
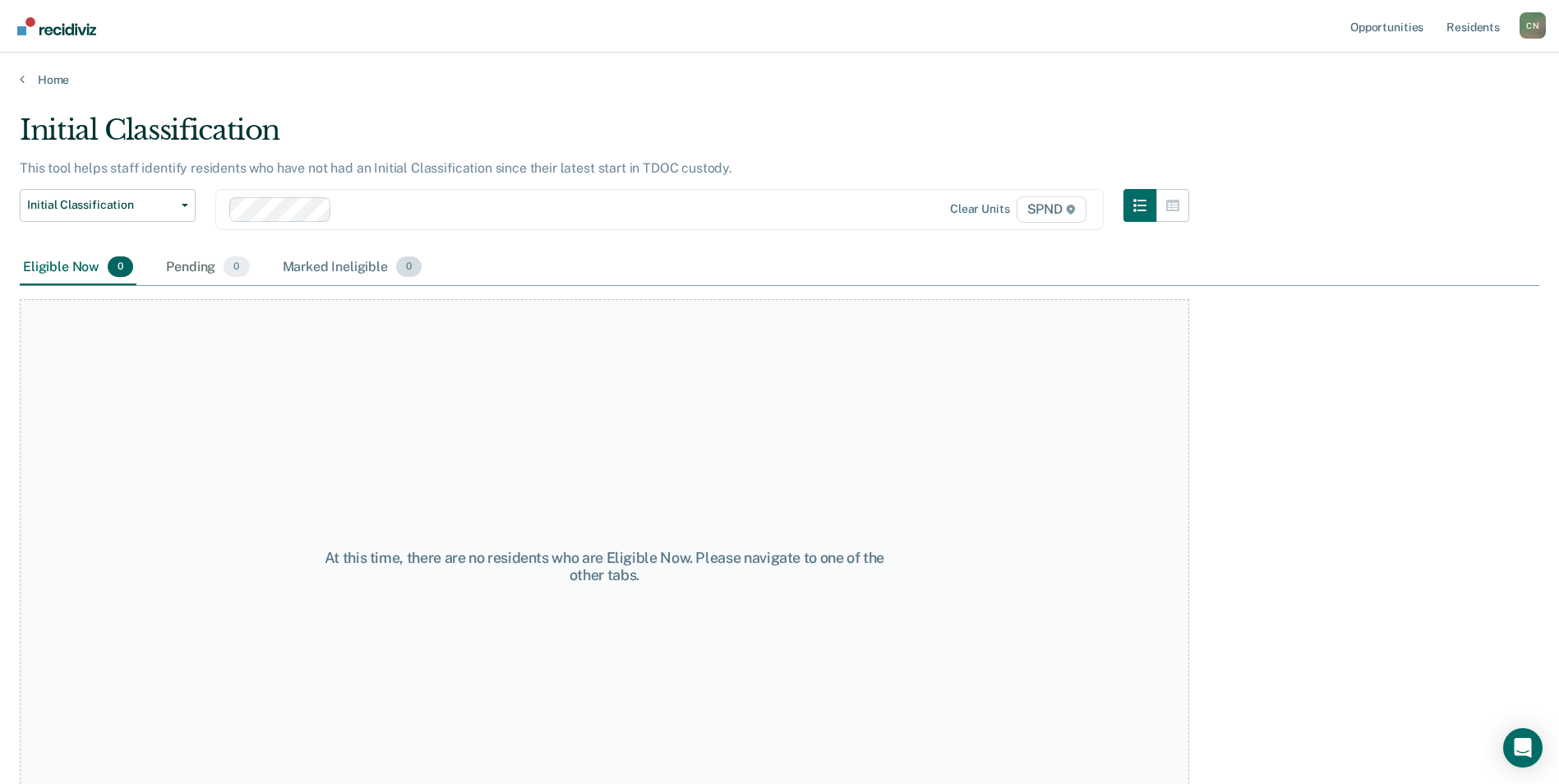
click at [336, 261] on div "Marked Ineligible 0" at bounding box center [352, 268] width 146 height 36
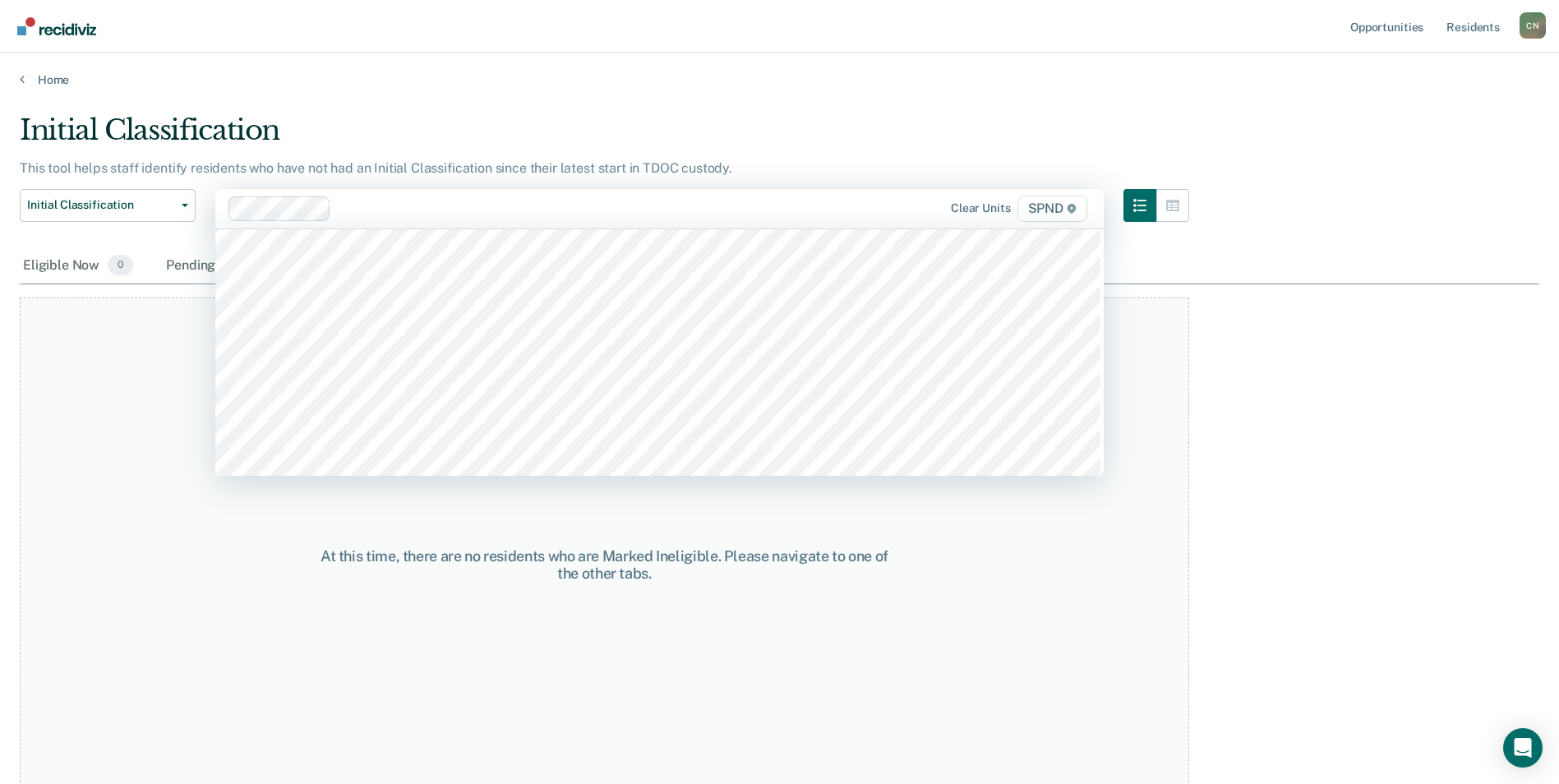
scroll to position [14052, 0]
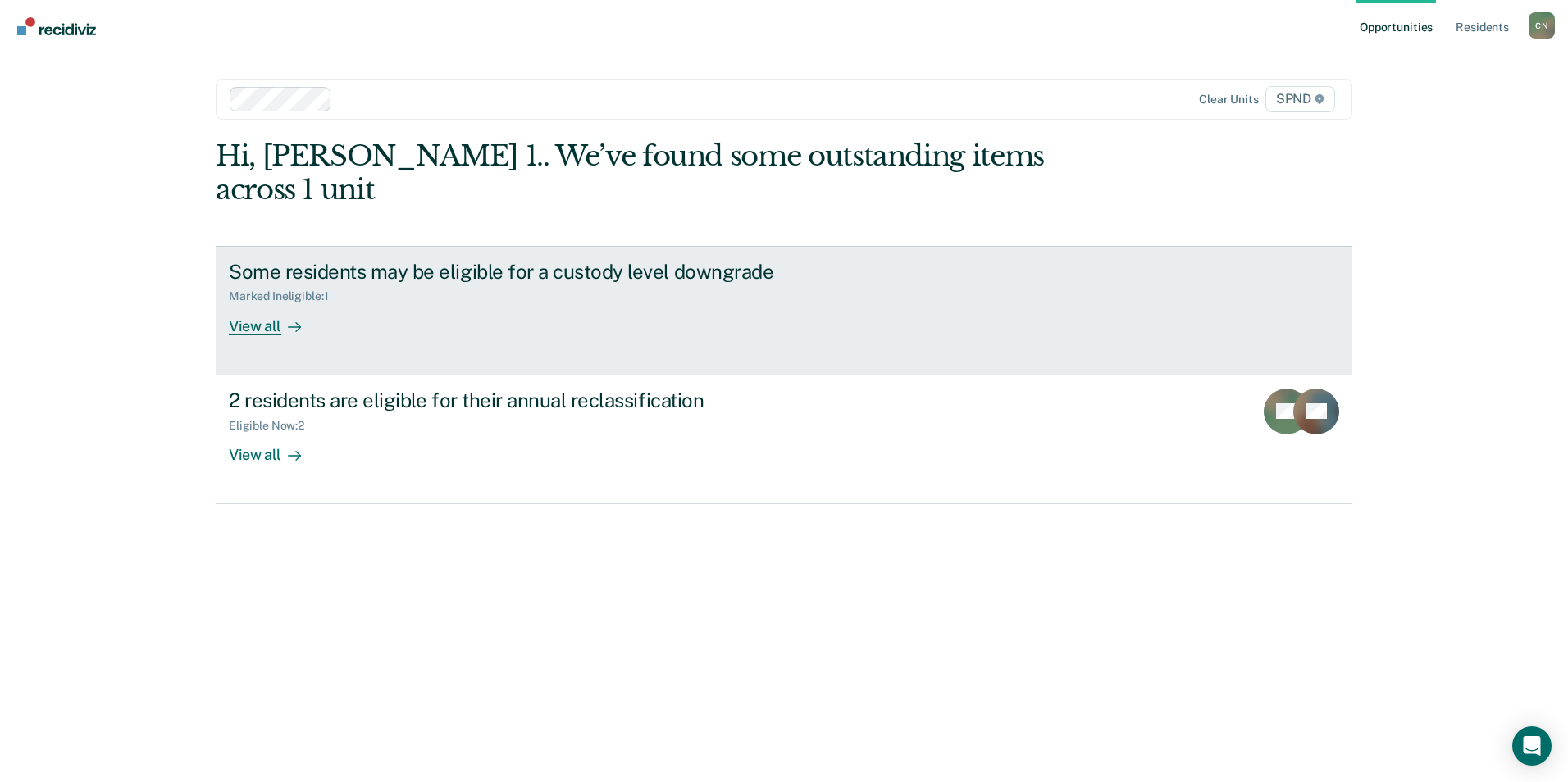
click at [263, 304] on div "View all" at bounding box center [275, 319] width 92 height 32
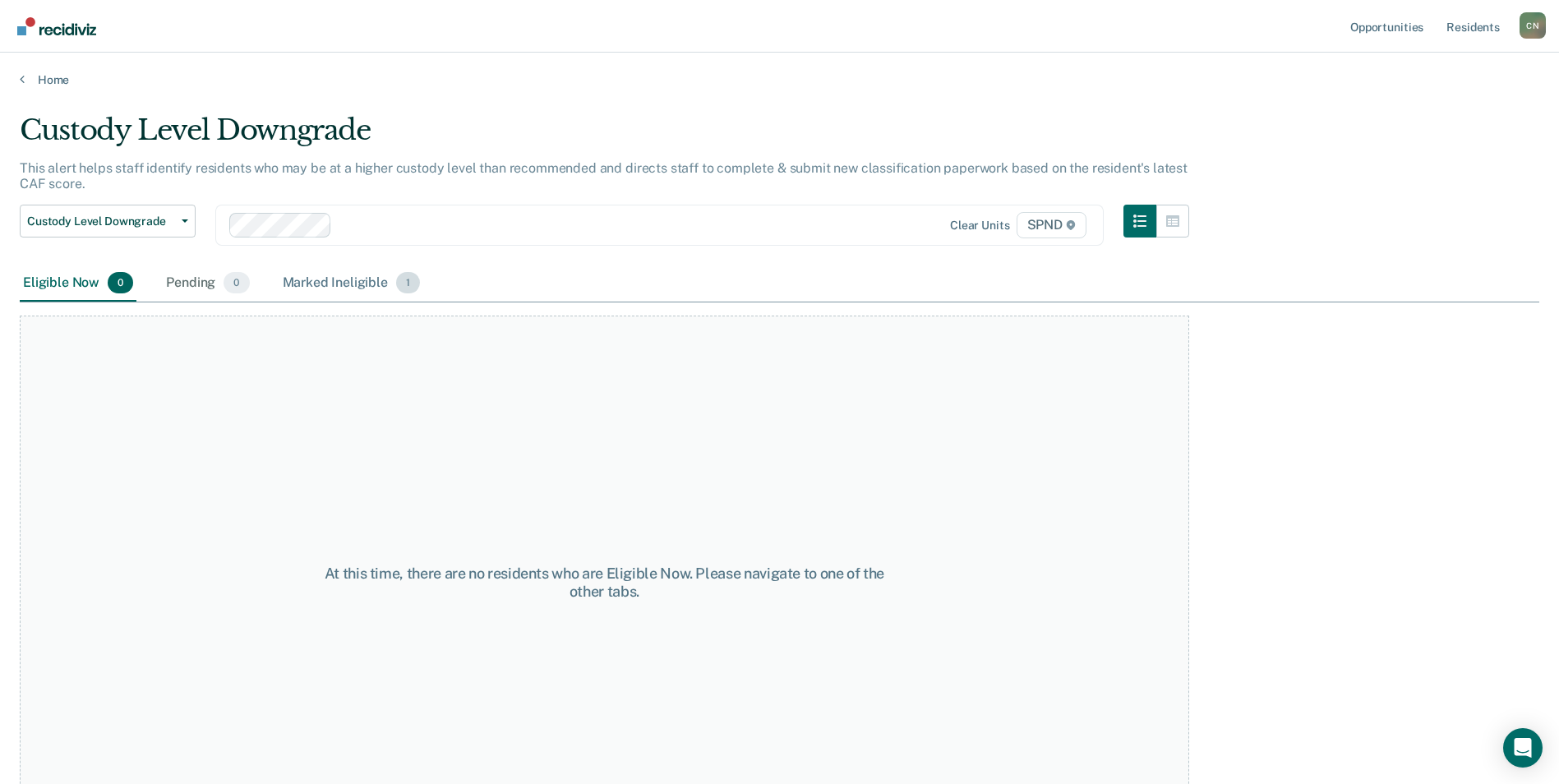
click at [296, 280] on div "Marked Ineligible 1" at bounding box center [351, 283] width 145 height 36
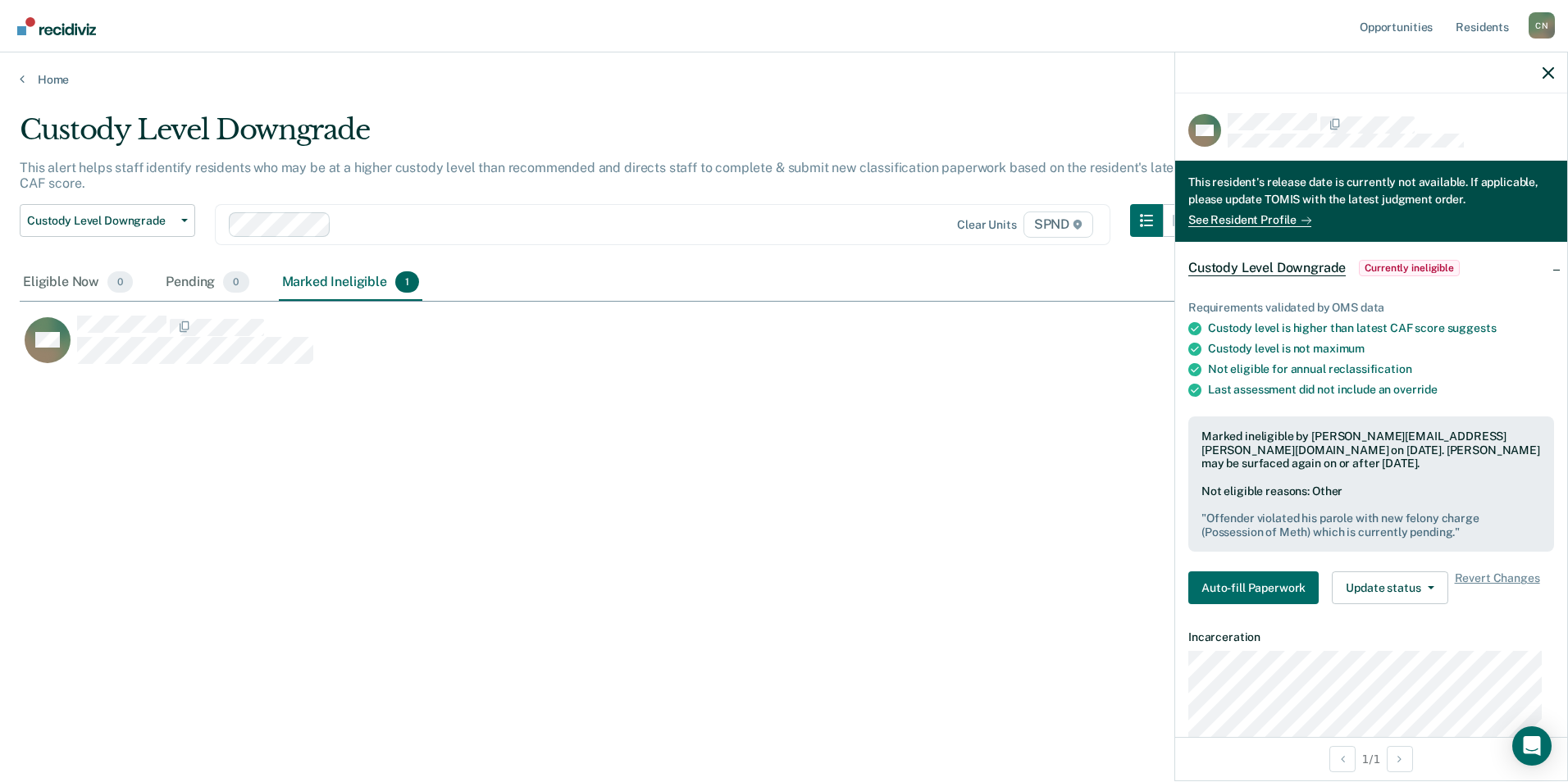
click at [1435, 264] on span "Currently ineligible" at bounding box center [1409, 268] width 101 height 16
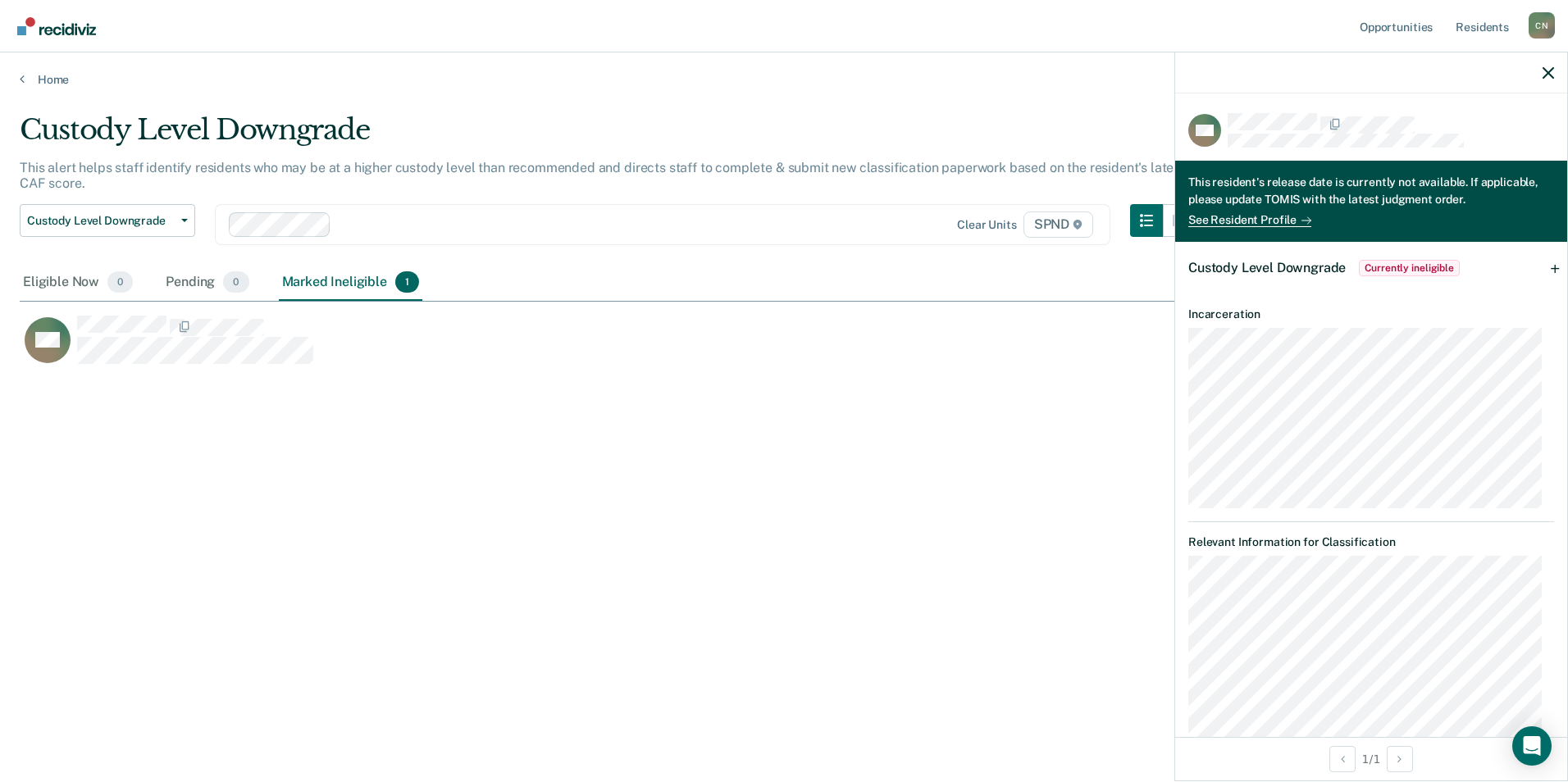
click at [411, 288] on span "1" at bounding box center [407, 281] width 24 height 21
click at [1397, 271] on span "Currently ineligible" at bounding box center [1409, 268] width 101 height 16
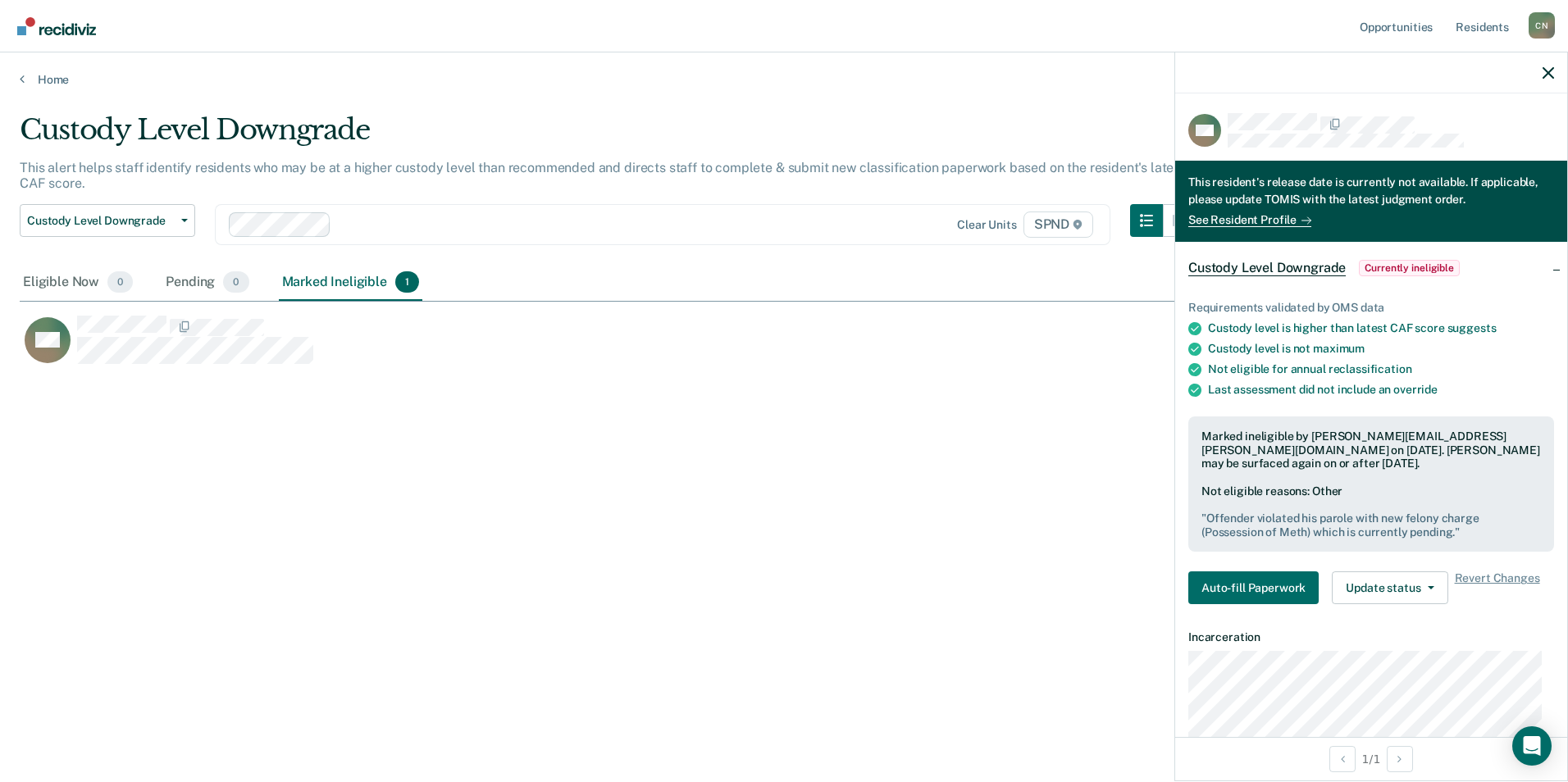
click at [1396, 271] on span "Currently ineligible" at bounding box center [1409, 268] width 101 height 16
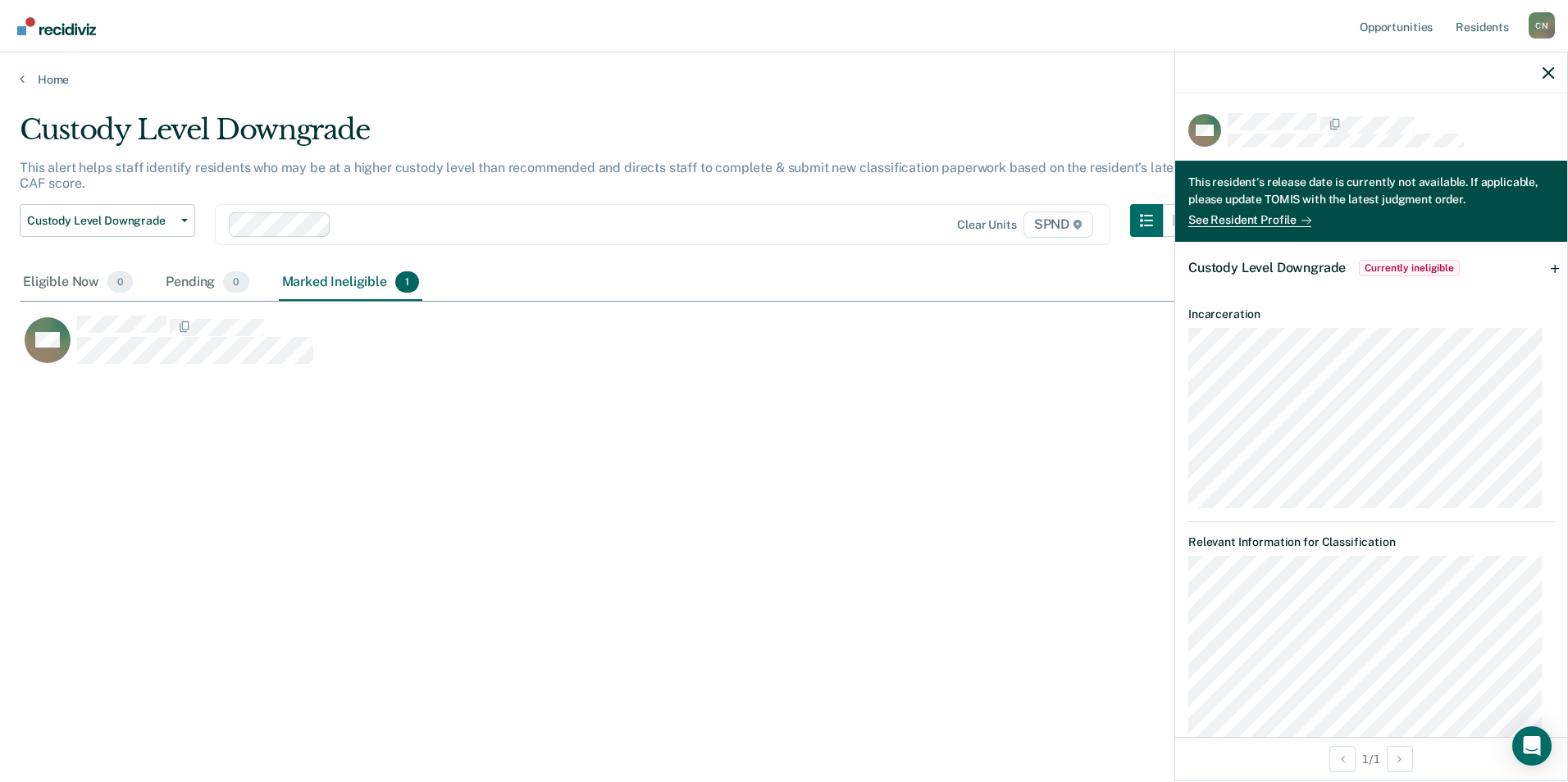
click at [841, 460] on div "Custody Level Downgrade This alert helps staff identify residents who may be at…" at bounding box center [784, 386] width 1529 height 546
click at [583, 417] on div "Custody Level Downgrade This alert helps staff identify residents who may be at…" at bounding box center [784, 386] width 1529 height 546
click at [1542, 267] on div "Custody Level Downgrade Currently ineligible" at bounding box center [1370, 269] width 392 height 53
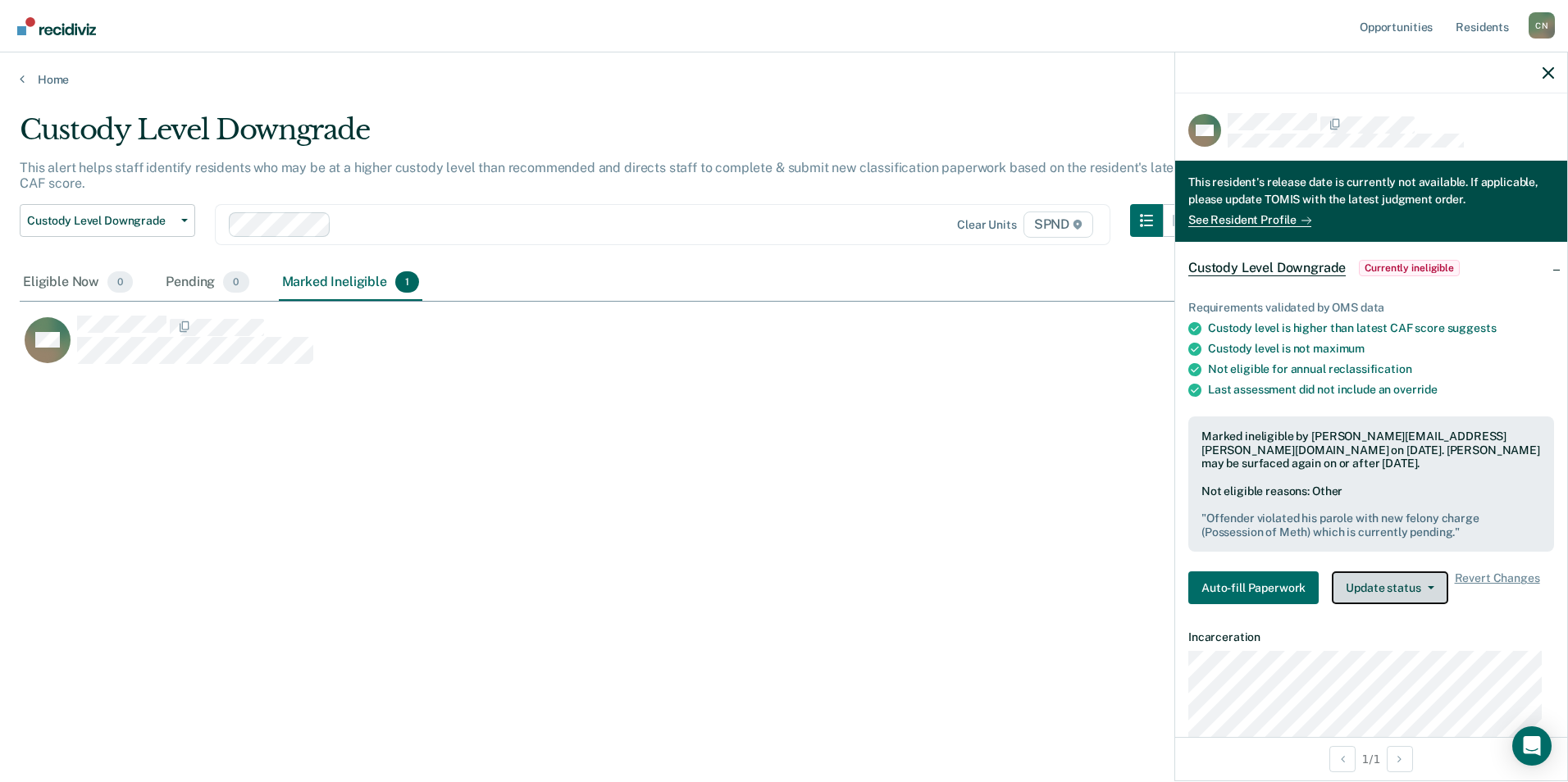
click at [1372, 582] on button "Update status" at bounding box center [1390, 588] width 116 height 32
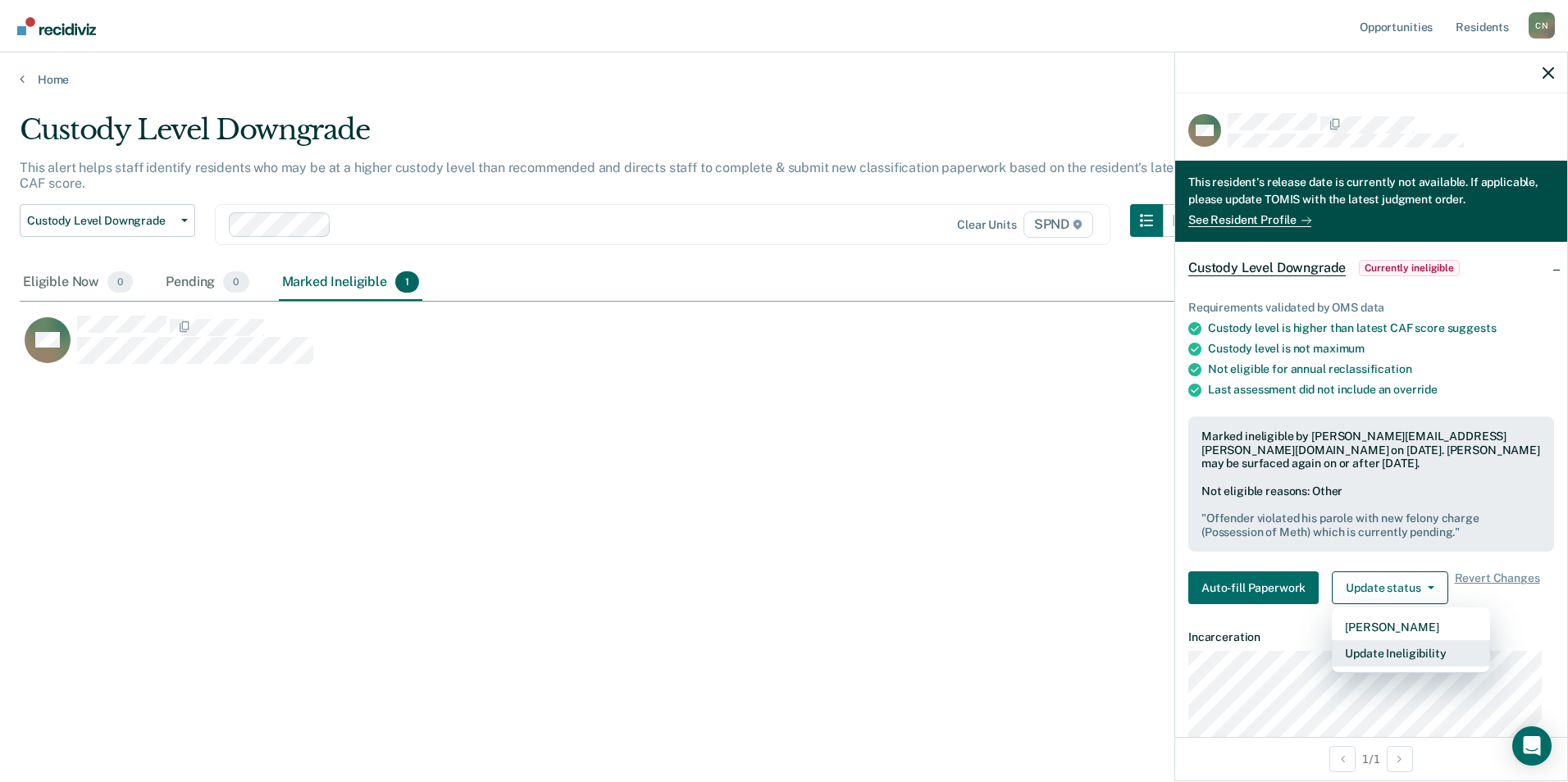
click at [1402, 654] on button "Update Ineligibility" at bounding box center [1411, 653] width 159 height 26
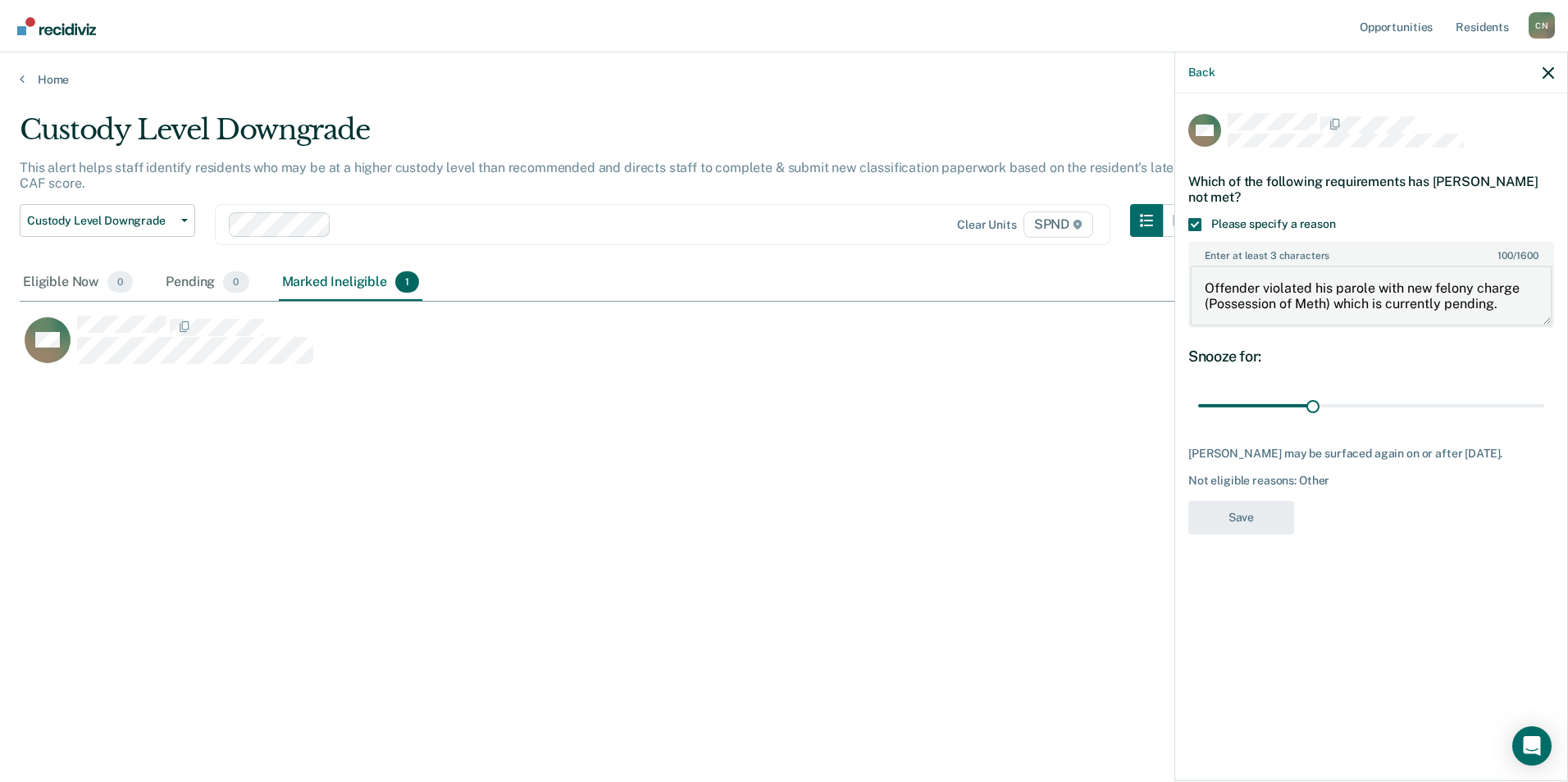
click at [1504, 302] on textarea "Offender violated his parole with new felony charge (Possession of Meth) which …" at bounding box center [1371, 295] width 363 height 61
click at [1205, 316] on textarea "Offender violated his parole with new felony charge (Possession of Meth) which …" at bounding box center [1371, 295] width 363 height 61
click at [1362, 316] on textarea "Offender violated his parole with new felony charge (Possession of Meth) which …" at bounding box center [1371, 295] width 363 height 61
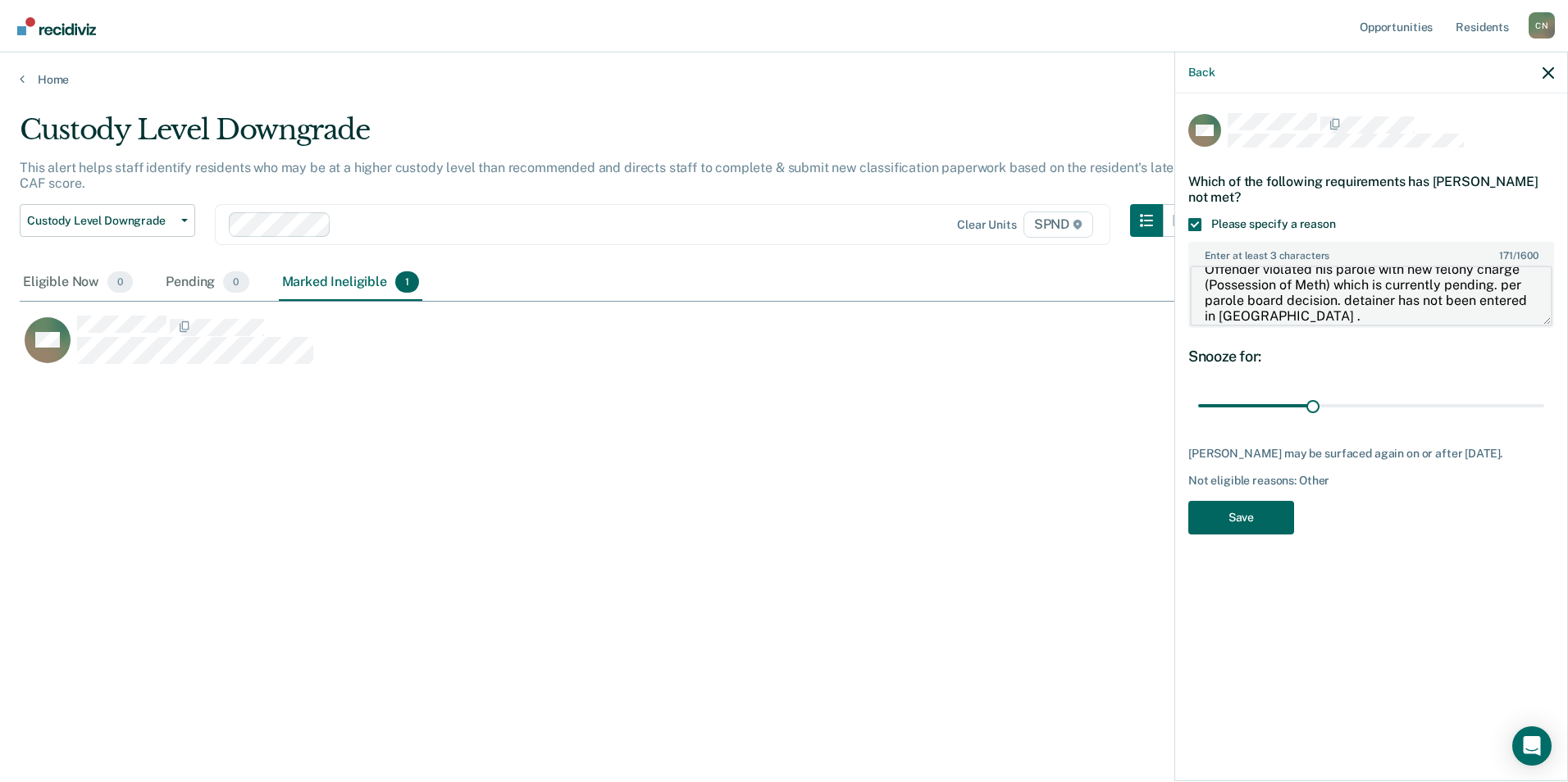
type textarea "Offender violated his parole with new felony charge (Possession of Meth) which …"
click at [1241, 518] on button "Save" at bounding box center [1241, 517] width 106 height 33
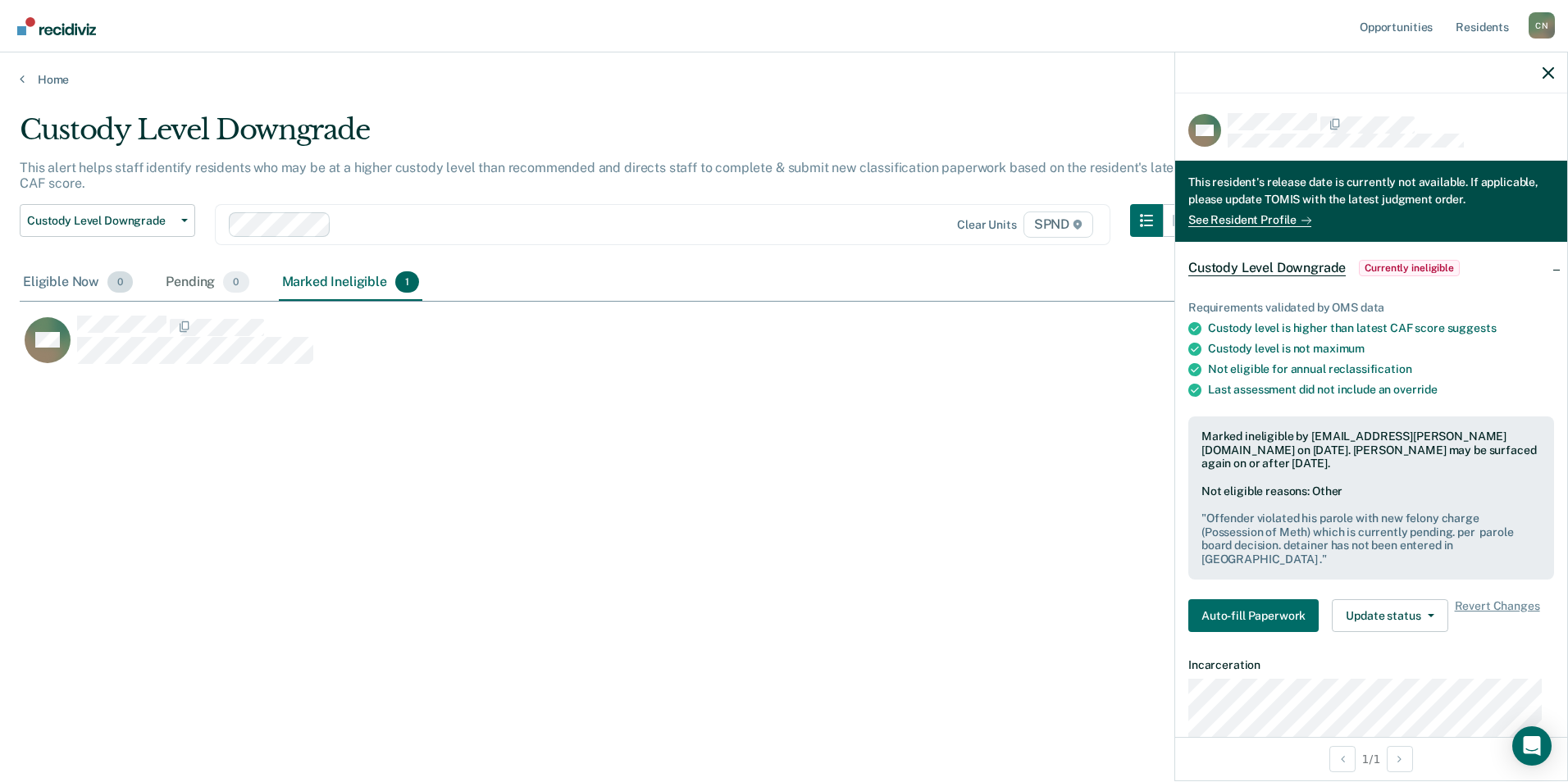
click at [88, 275] on div "Eligible Now 0" at bounding box center [78, 282] width 116 height 36
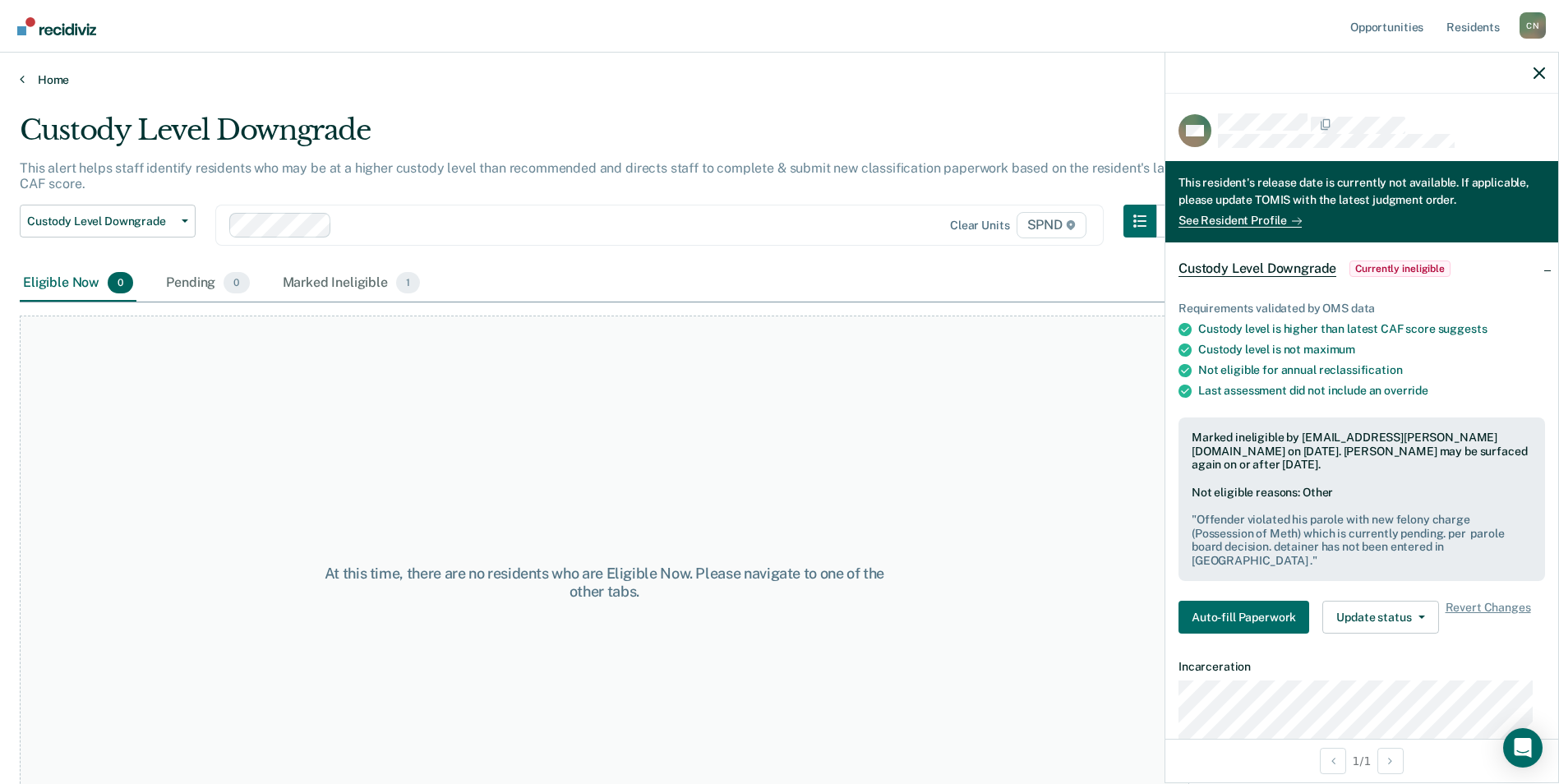
click at [22, 77] on icon at bounding box center [22, 79] width 5 height 13
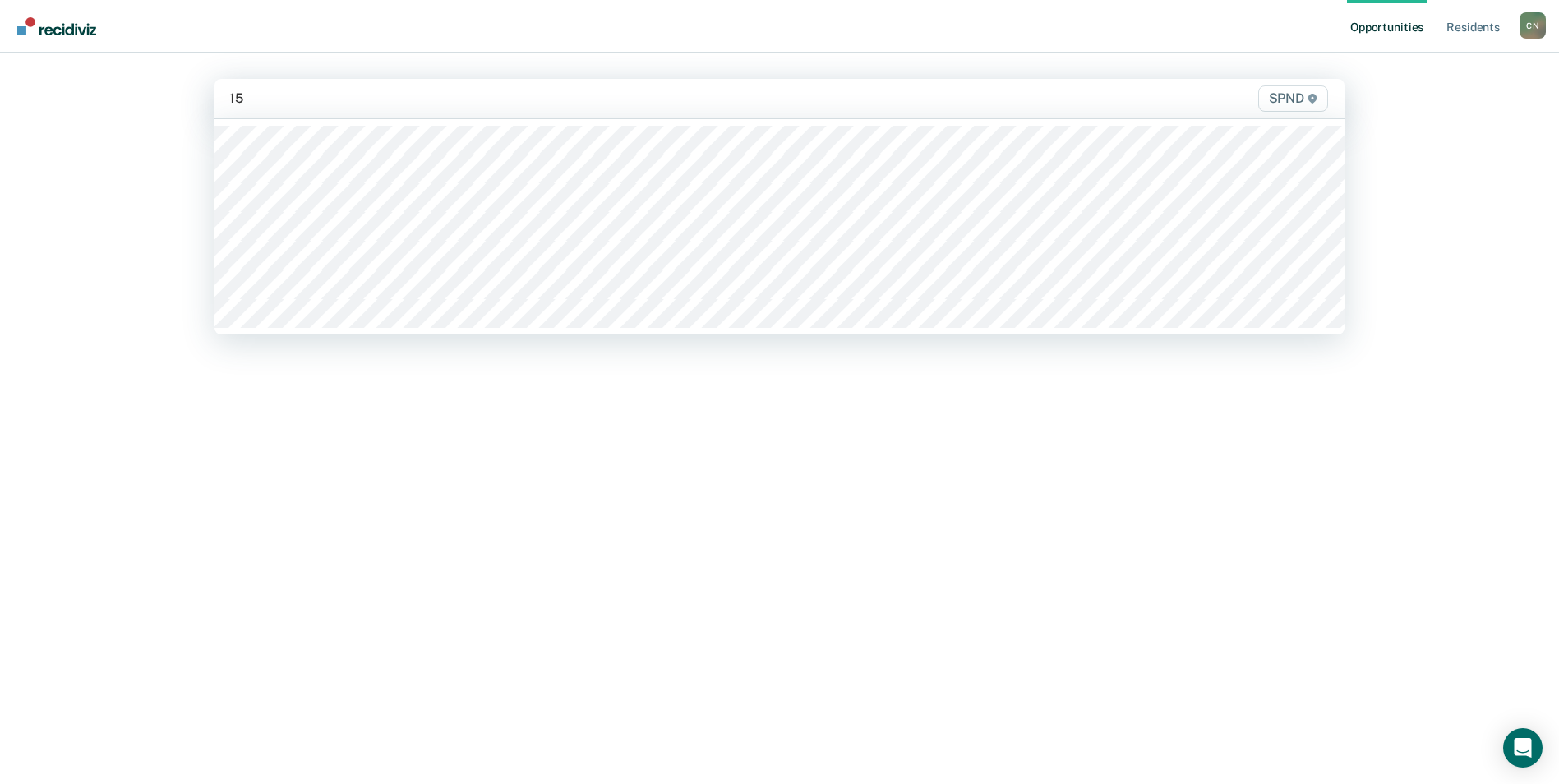
type input "15b"
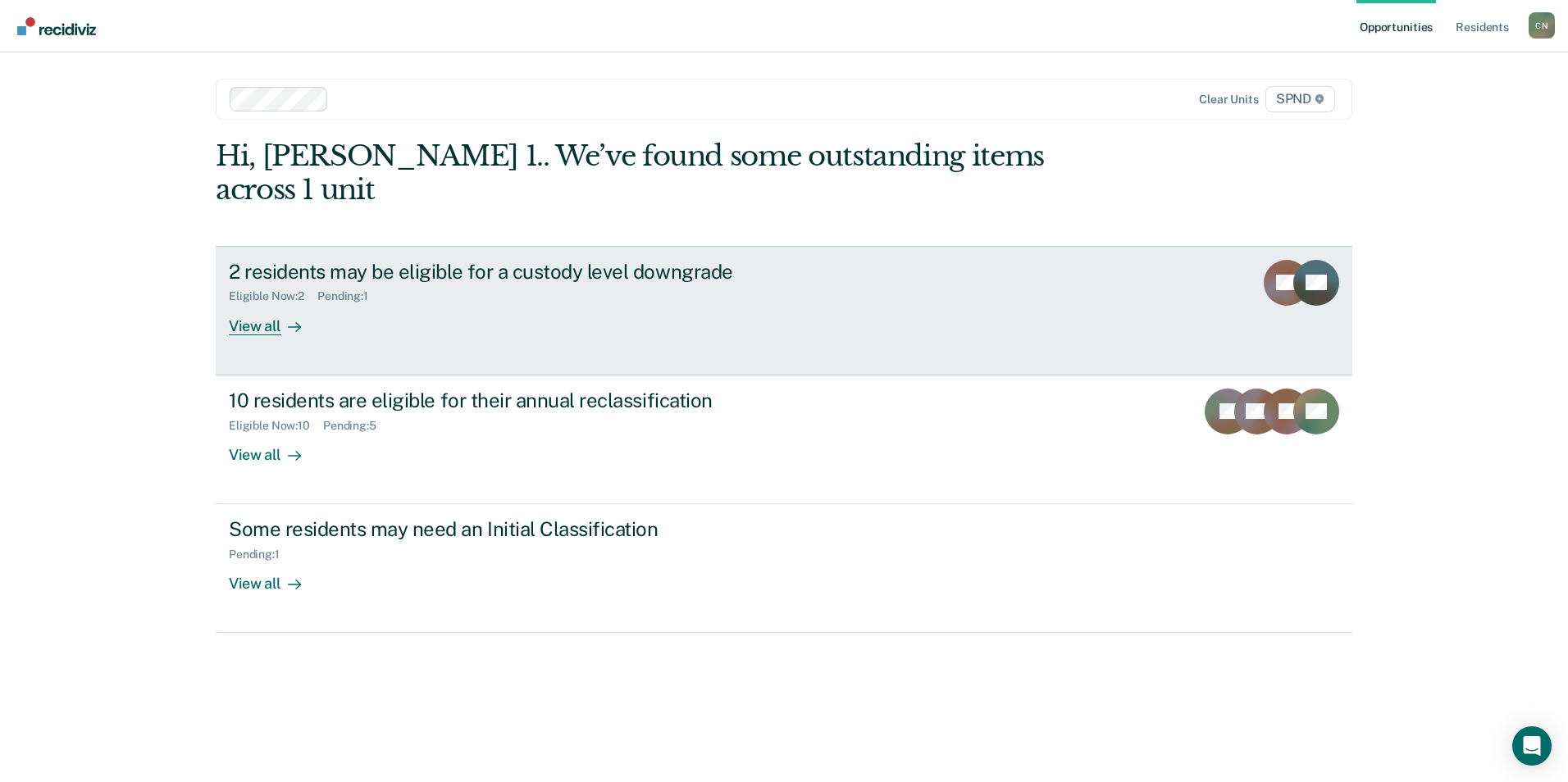
click at [263, 304] on div "View all" at bounding box center [275, 319] width 92 height 32
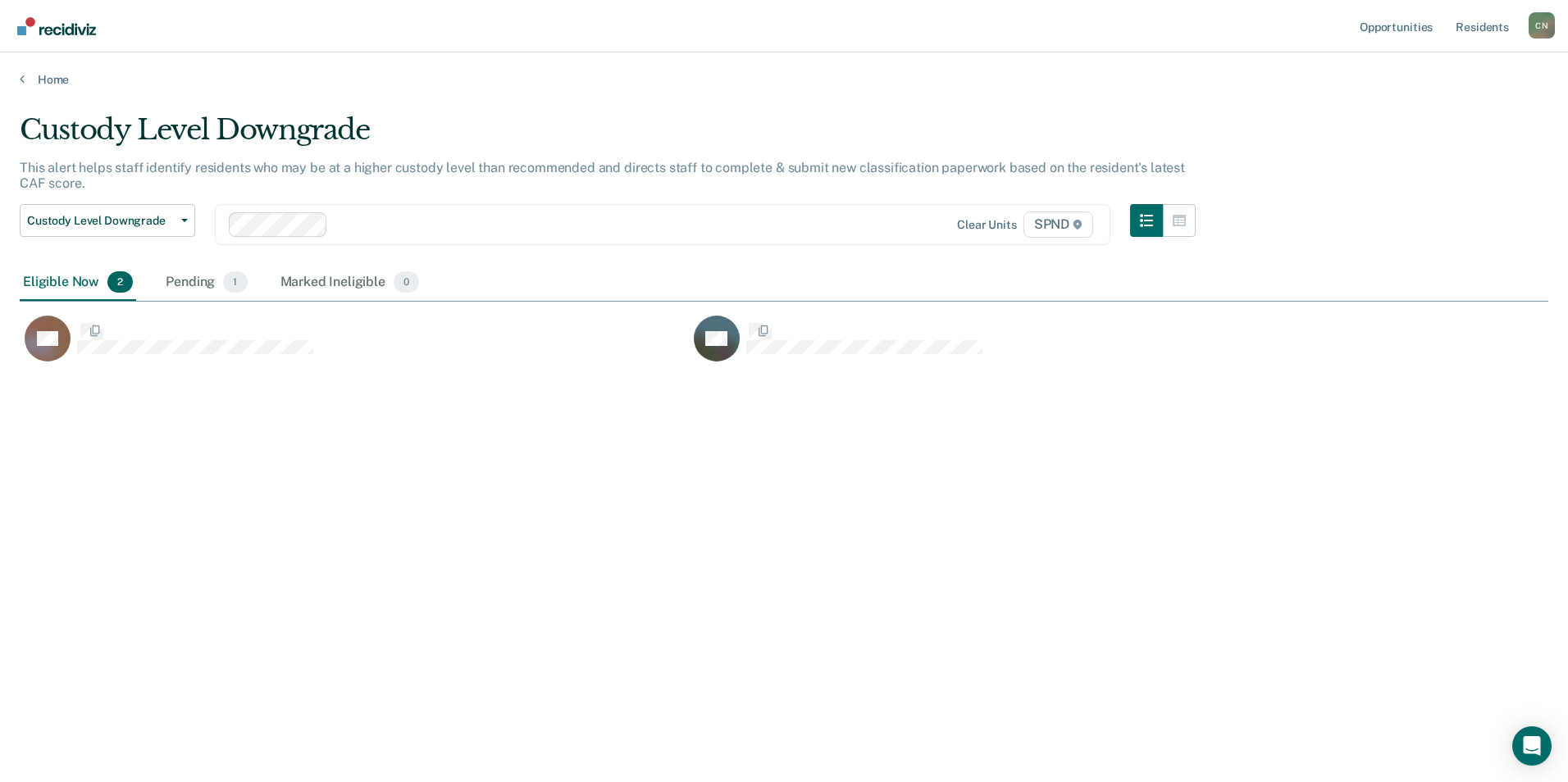
scroll to position [534, 1516]
